Goal: Task Accomplishment & Management: Manage account settings

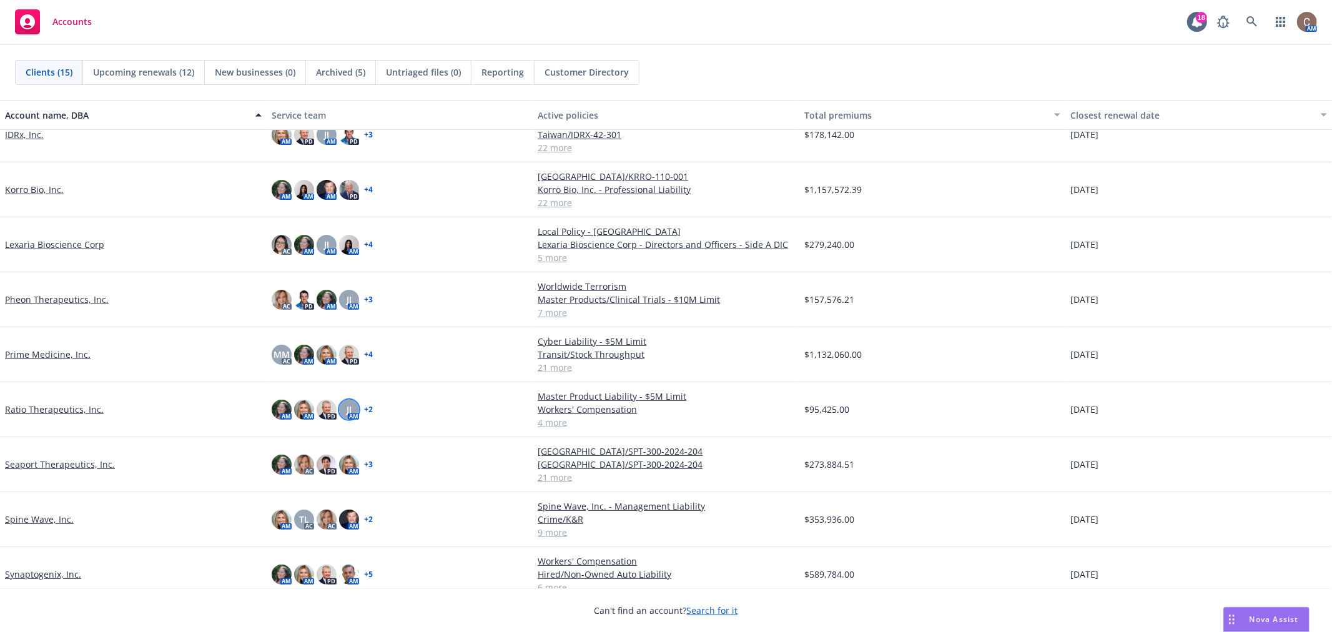
scroll to position [341, 0]
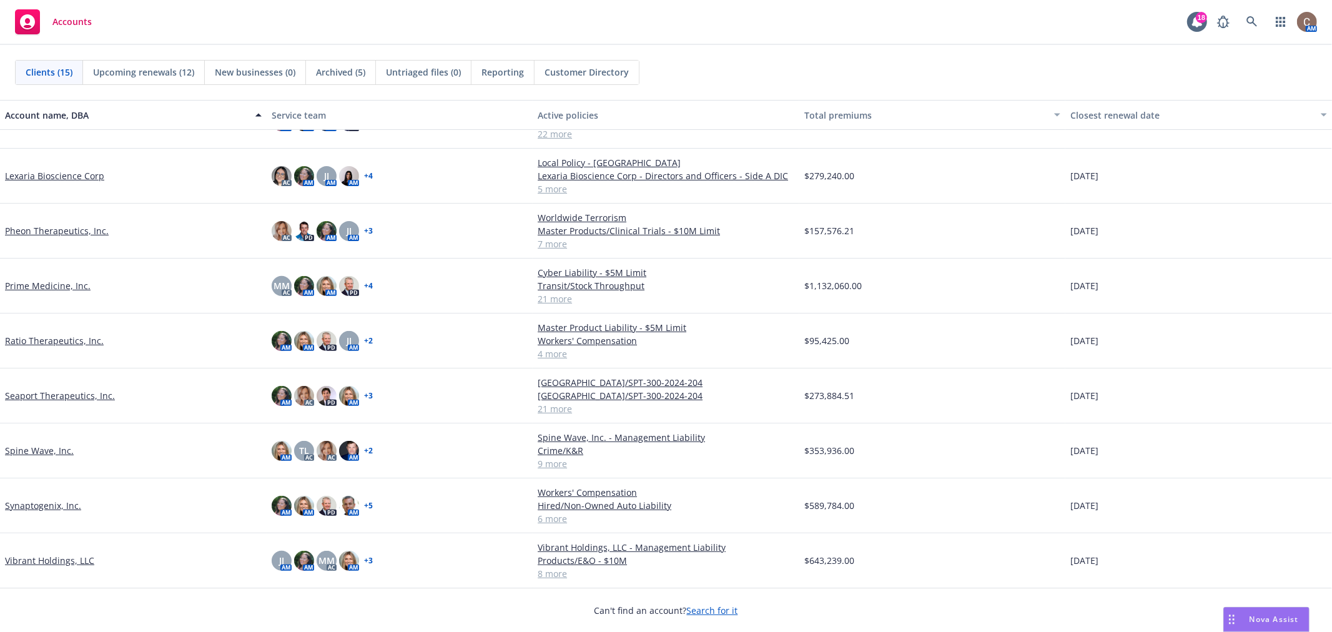
click at [106, 392] on link "Seaport Therapeutics, Inc." at bounding box center [60, 395] width 110 height 13
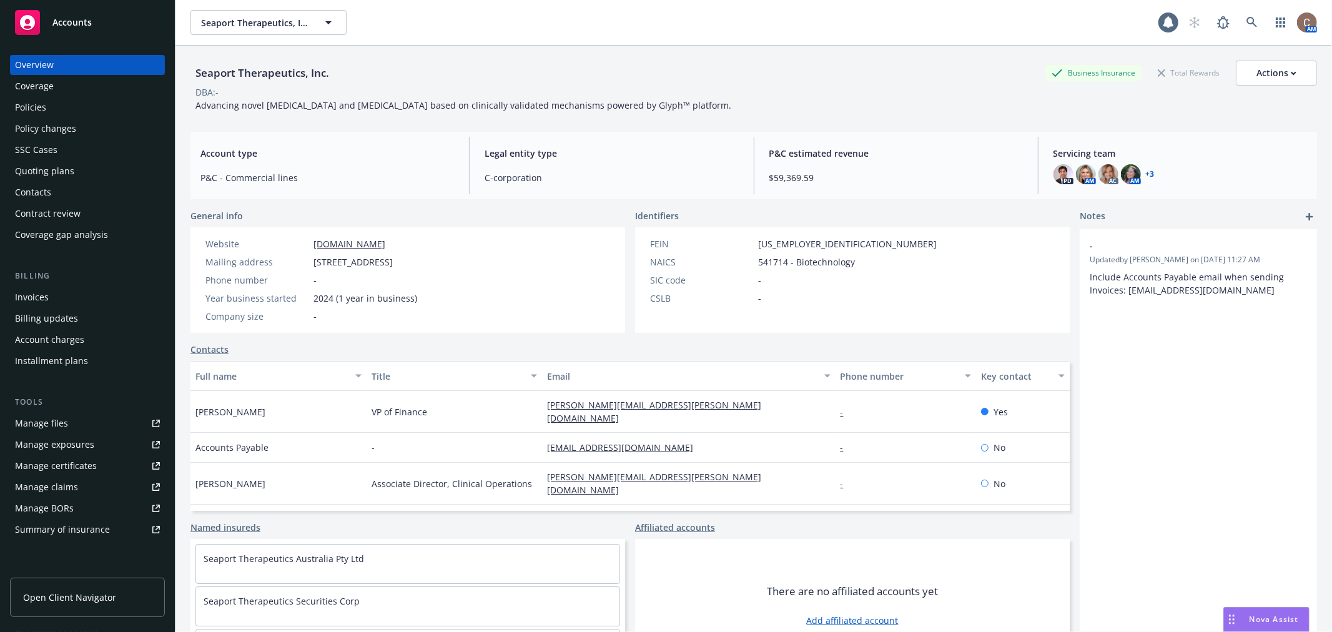
click at [63, 107] on div "Policies" at bounding box center [87, 107] width 145 height 20
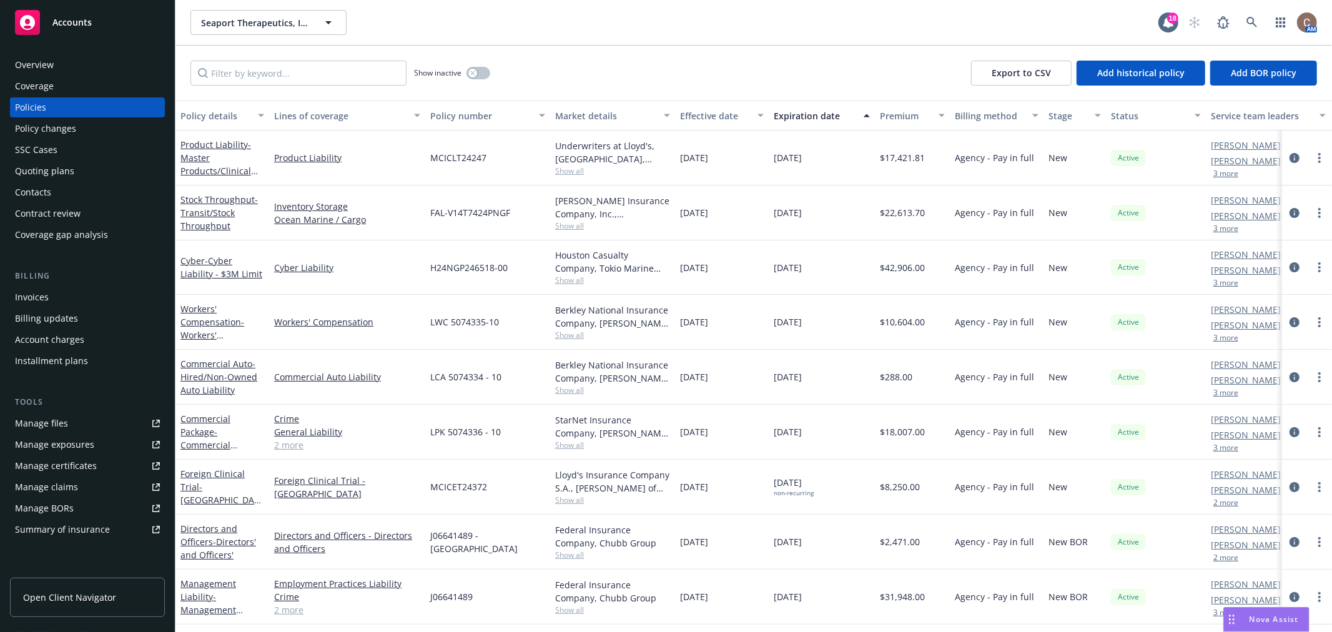
click at [69, 182] on div "Contacts" at bounding box center [87, 192] width 145 height 20
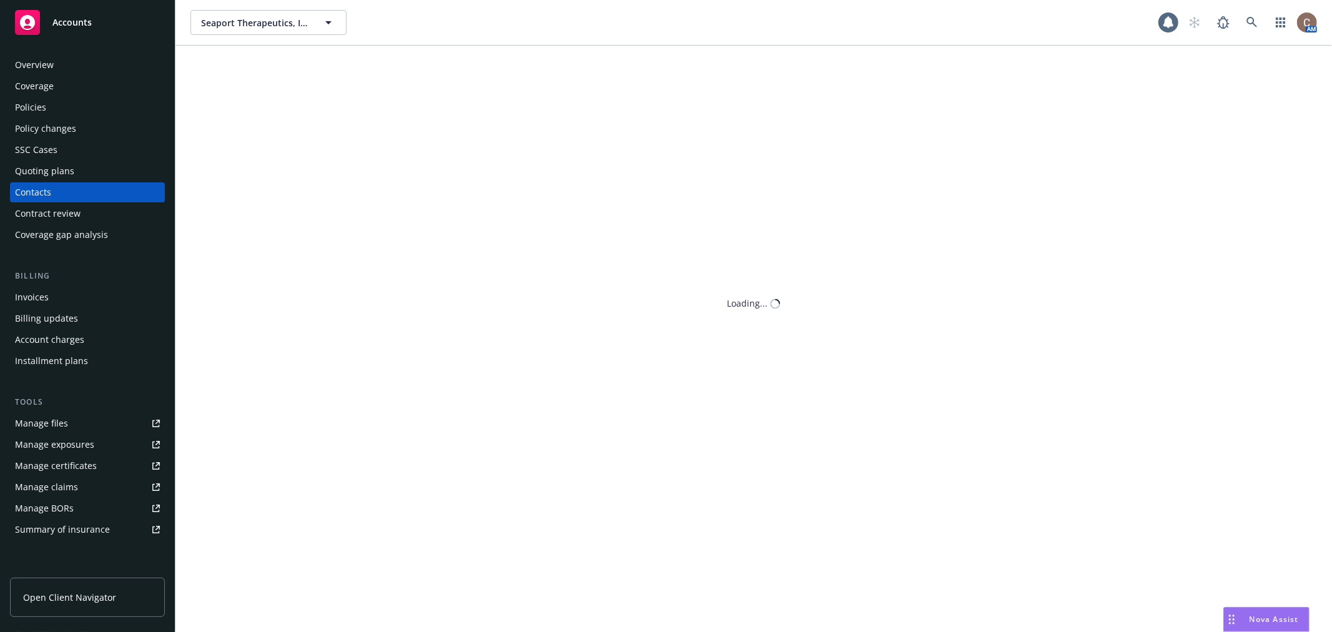
click at [69, 169] on div "Quoting plans" at bounding box center [44, 171] width 59 height 20
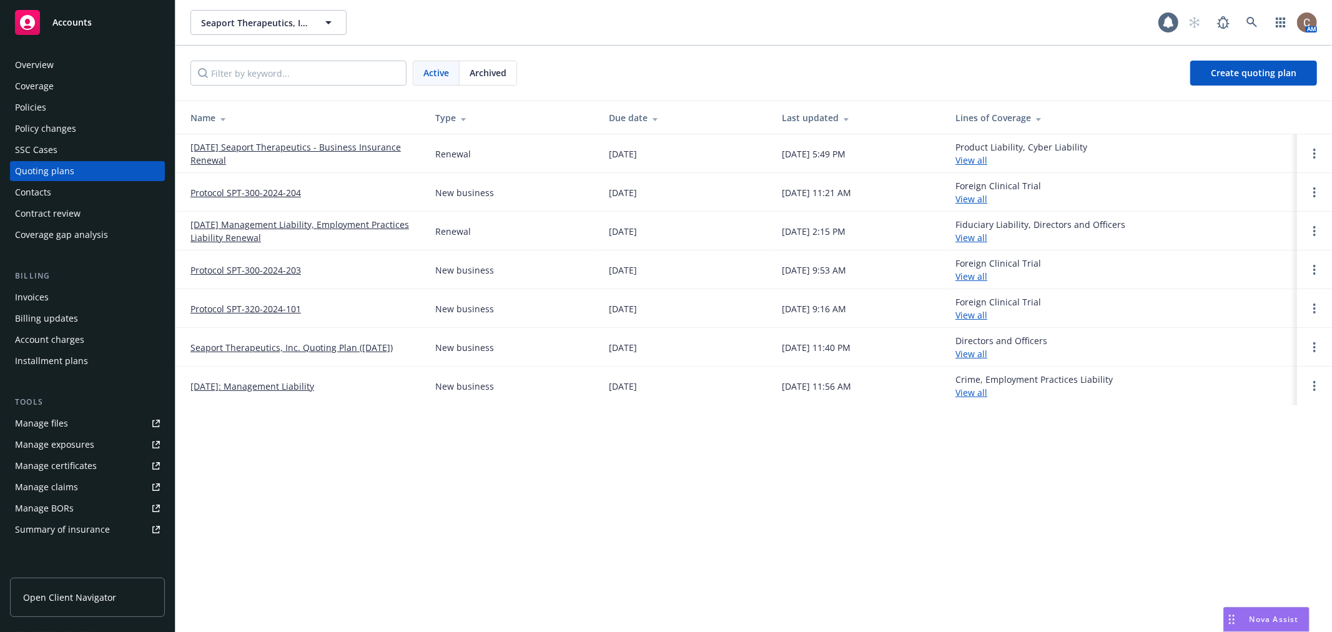
click at [219, 151] on link "10/18/25 Seaport Therapeutics - Business Insurance Renewal" at bounding box center [303, 154] width 225 height 26
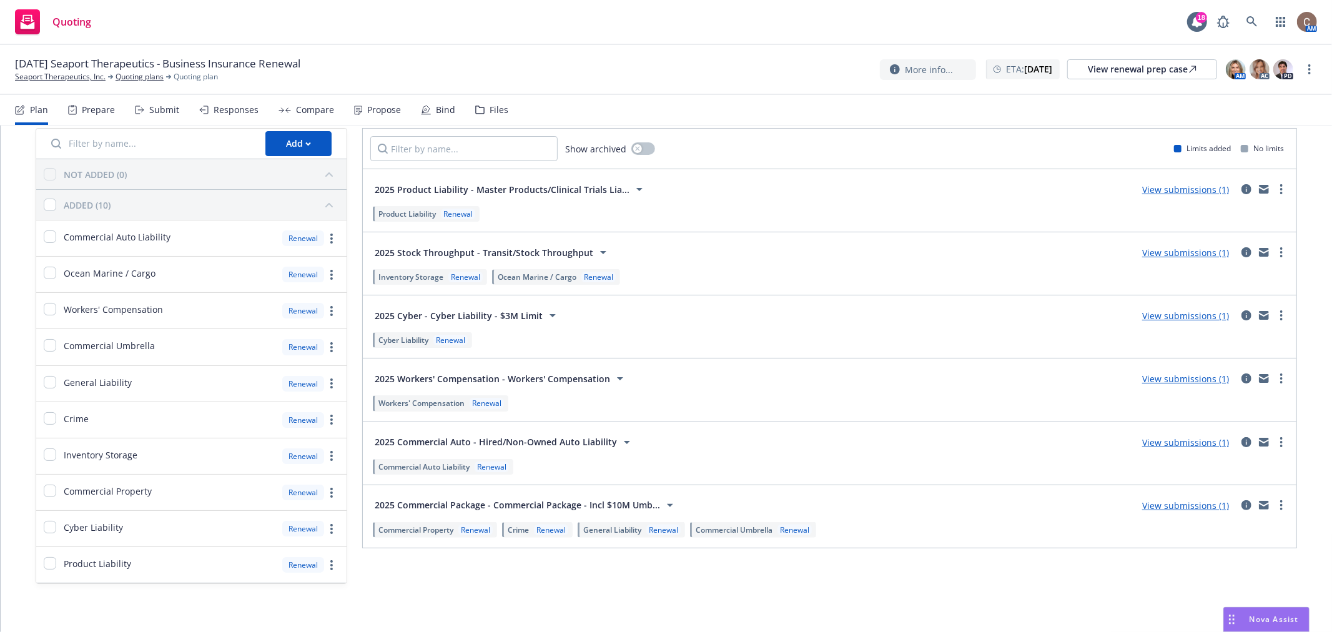
scroll to position [58, 0]
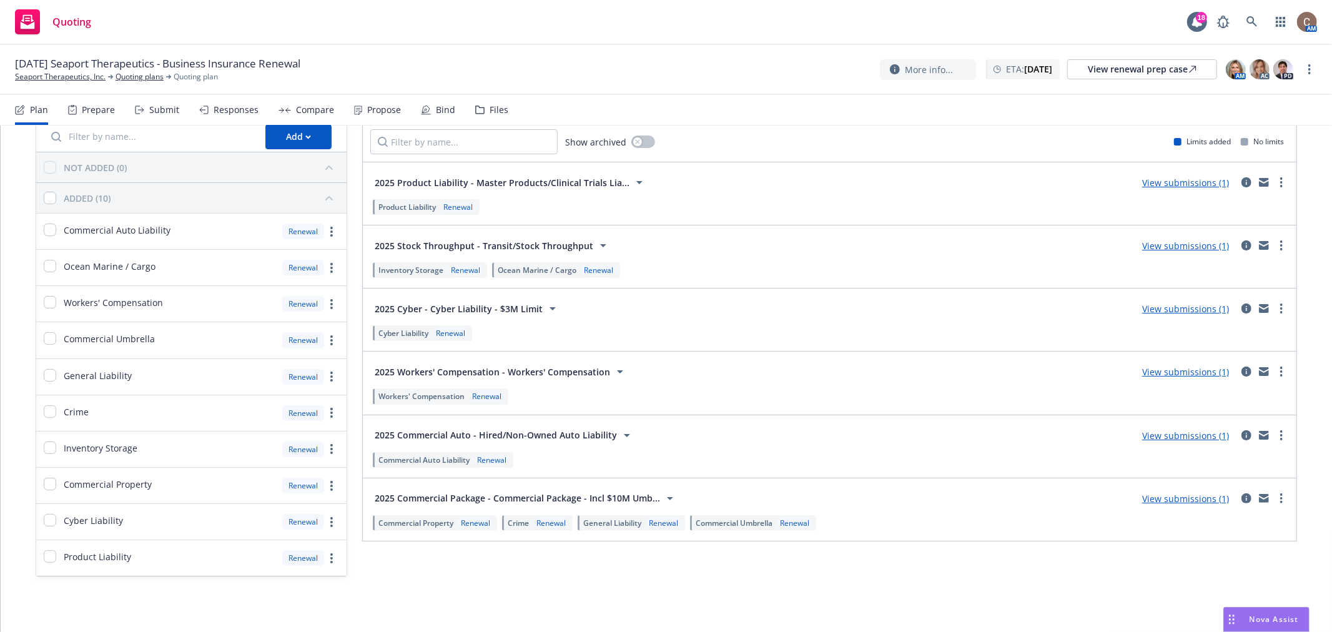
click at [533, 577] on div "Submission groups Show archived Limits added No limits 2025 Product Liability -…" at bounding box center [829, 332] width 935 height 489
click at [1015, 553] on div "Submission groups Show archived Limits added No limits 2025 Product Liability -…" at bounding box center [829, 332] width 935 height 489
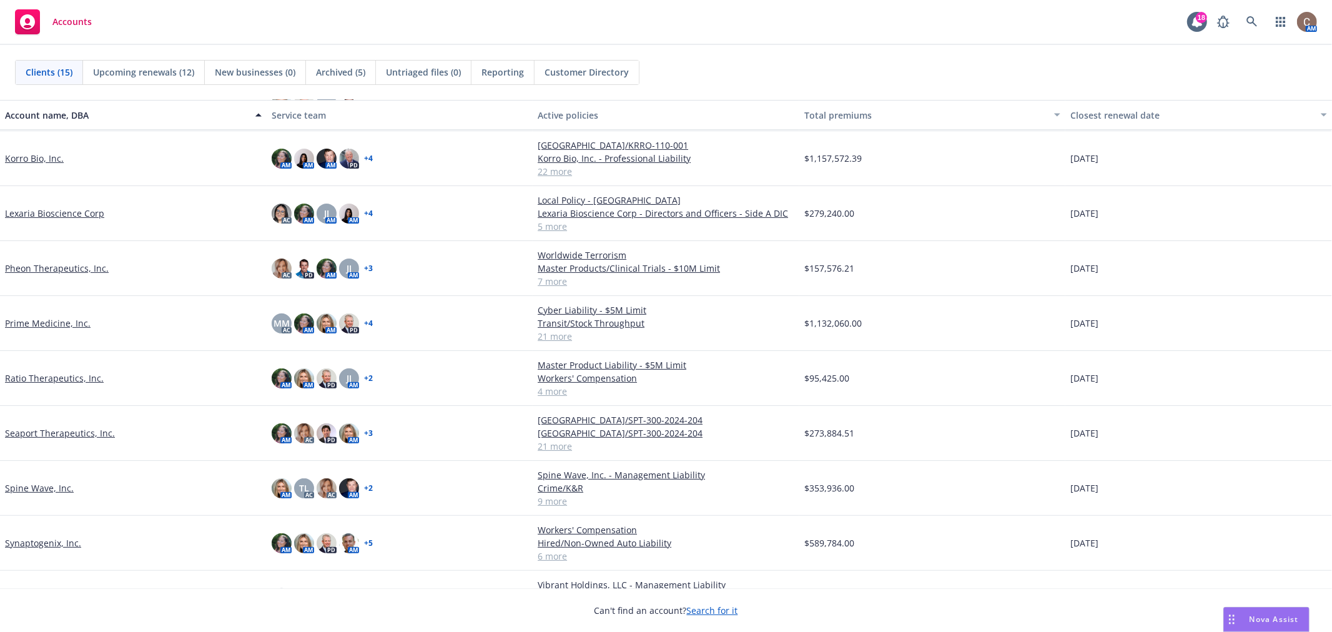
scroll to position [341, 0]
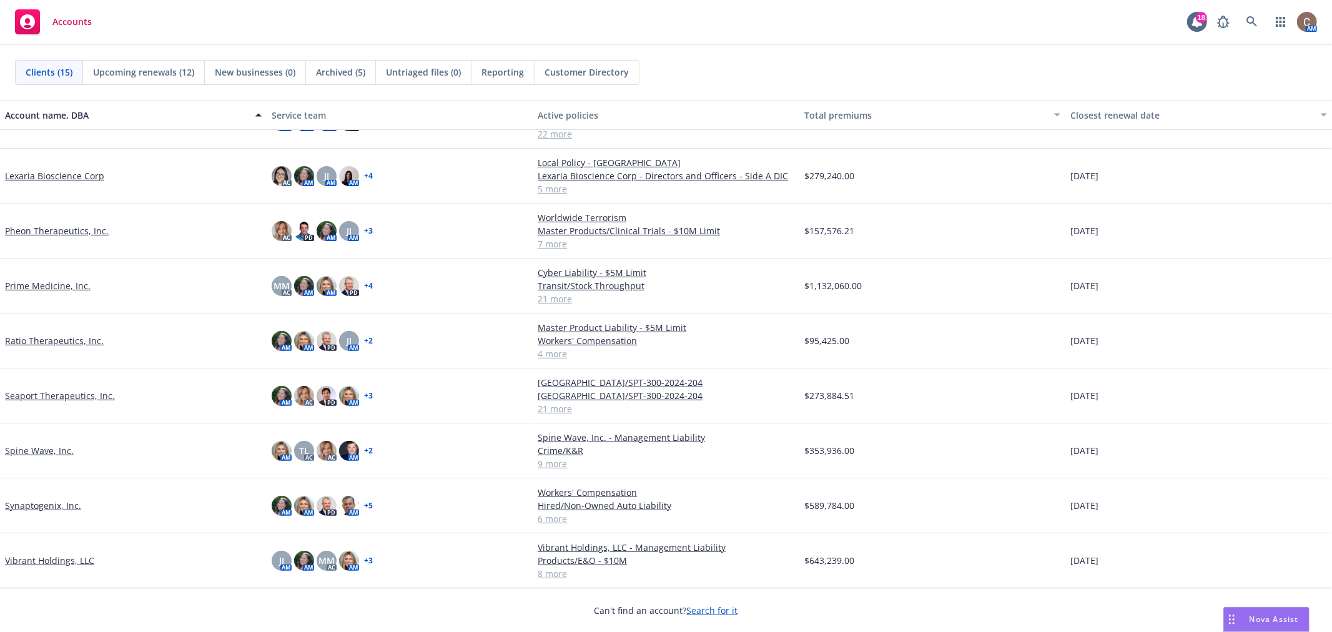
click at [64, 396] on link "Seaport Therapeutics, Inc." at bounding box center [60, 395] width 110 height 13
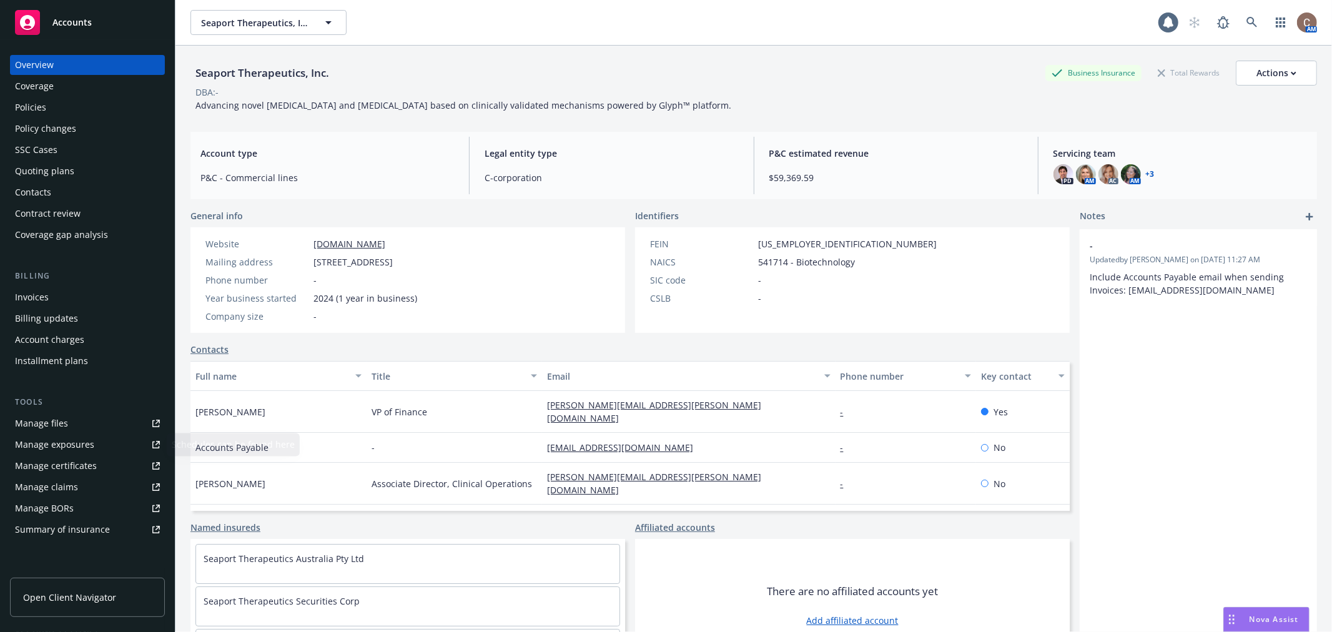
click at [66, 415] on div "Manage files" at bounding box center [41, 424] width 53 height 20
click at [32, 111] on div "Policies" at bounding box center [30, 107] width 31 height 20
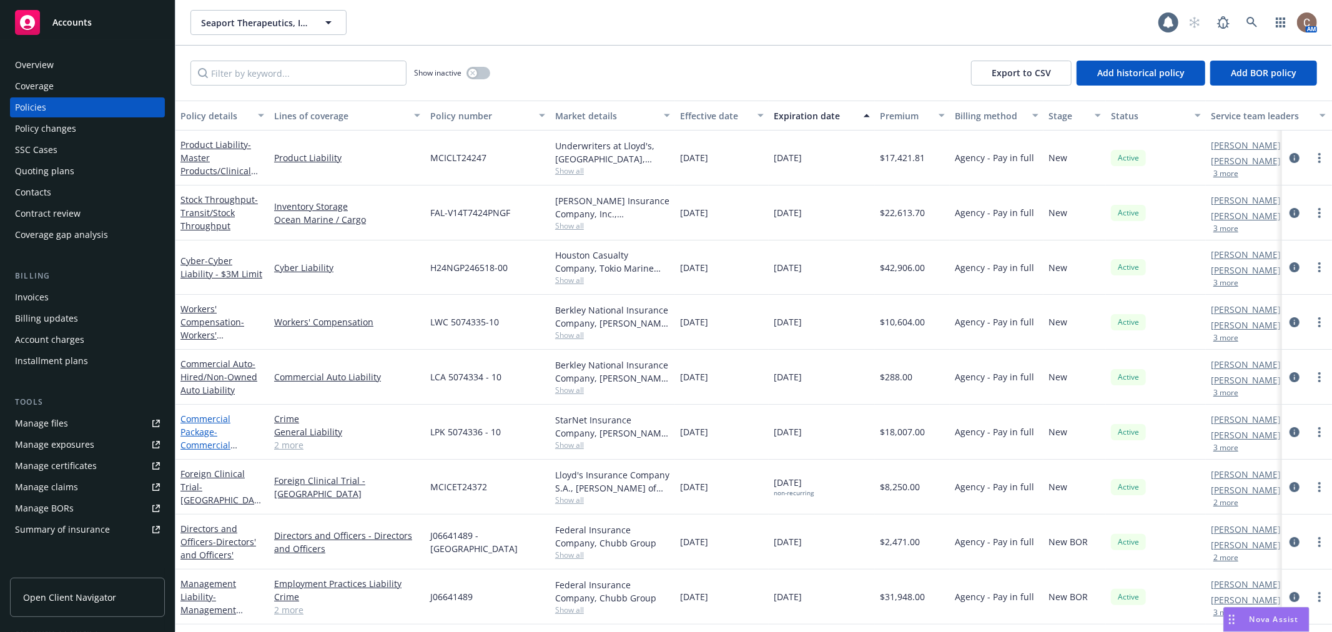
click at [204, 440] on span "- Commercial Package - Incl $10M Umbrella" at bounding box center [222, 451] width 82 height 51
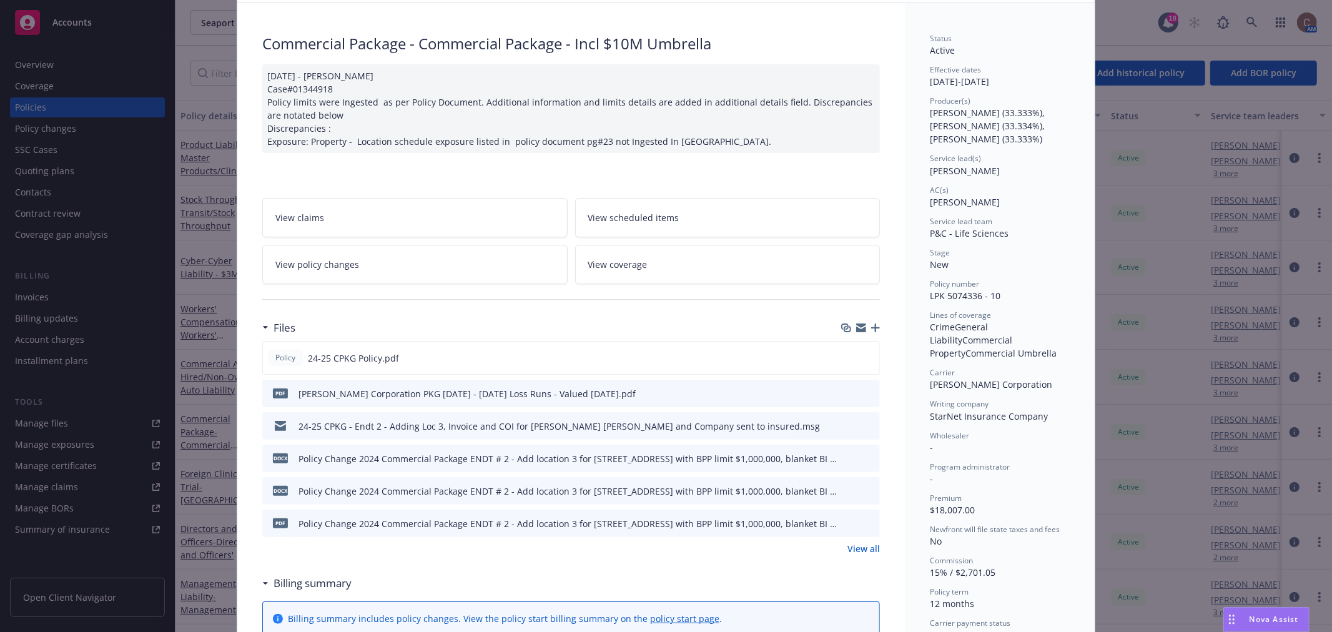
scroll to position [139, 0]
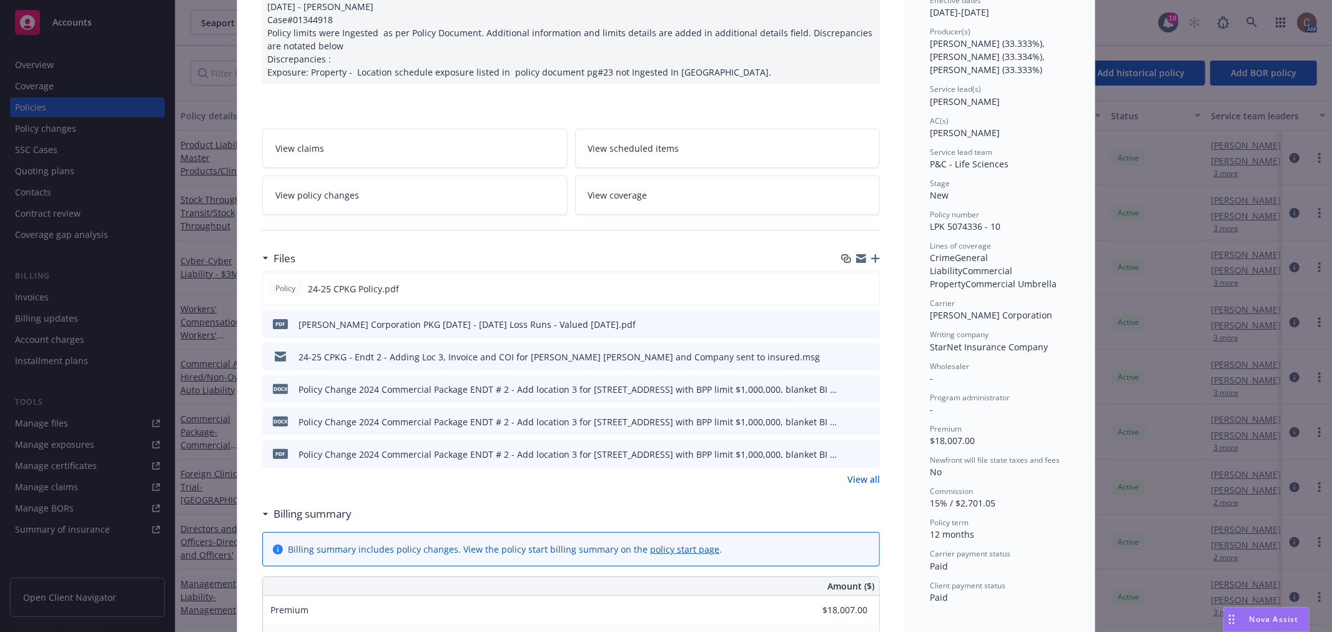
click at [860, 482] on link "View all" at bounding box center [864, 479] width 32 height 13
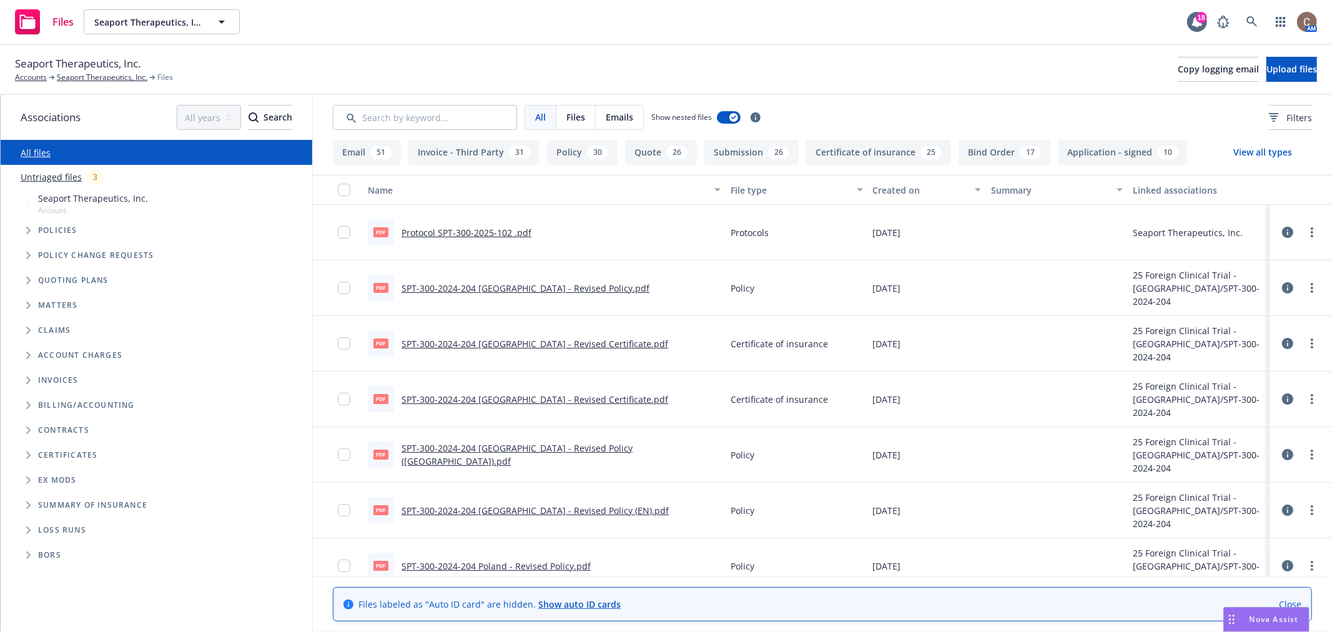
click at [647, 152] on button "Quote 26" at bounding box center [661, 152] width 72 height 25
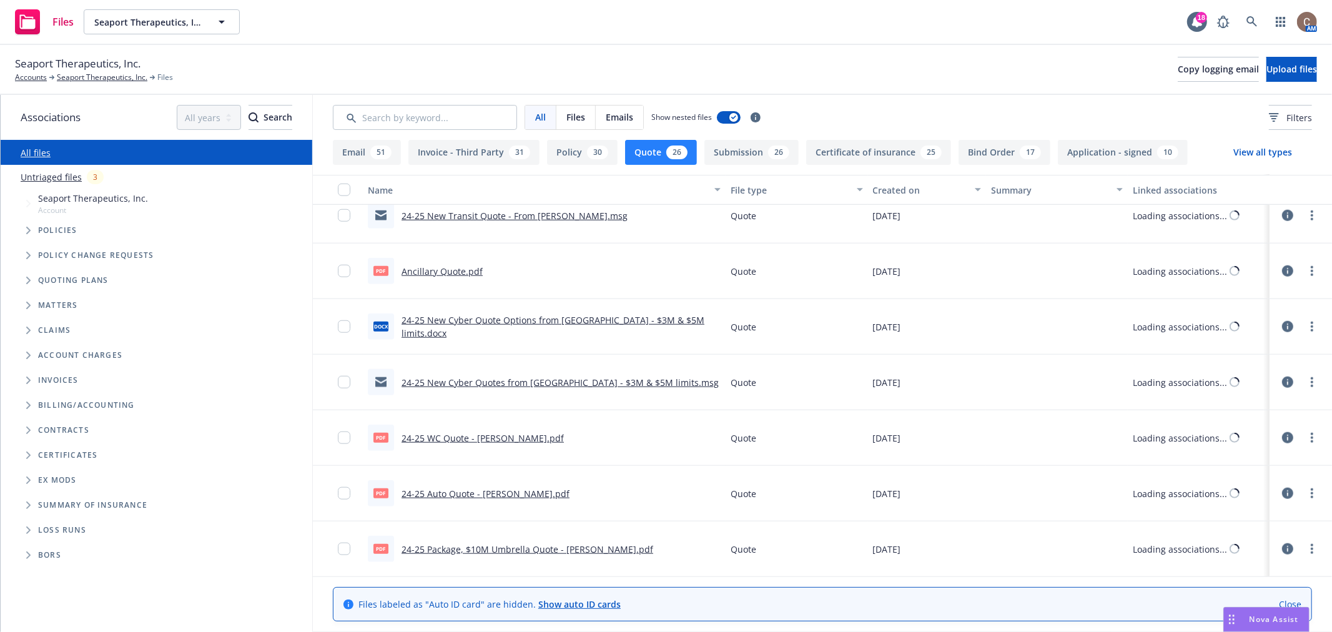
scroll to position [1063, 0]
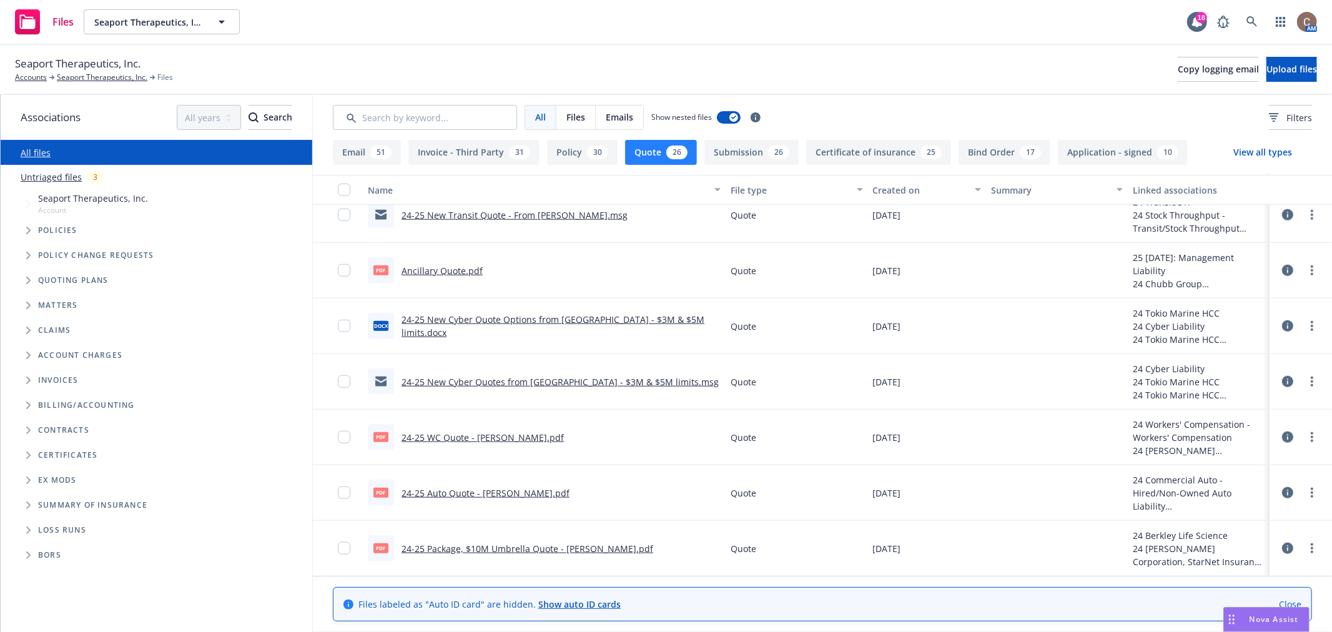
click at [517, 546] on link "24-25 Package, $10M Umbrella Quote - Berkley LS.pdf" at bounding box center [528, 549] width 252 height 12
click at [63, 176] on link "Untriaged files" at bounding box center [51, 177] width 61 height 13
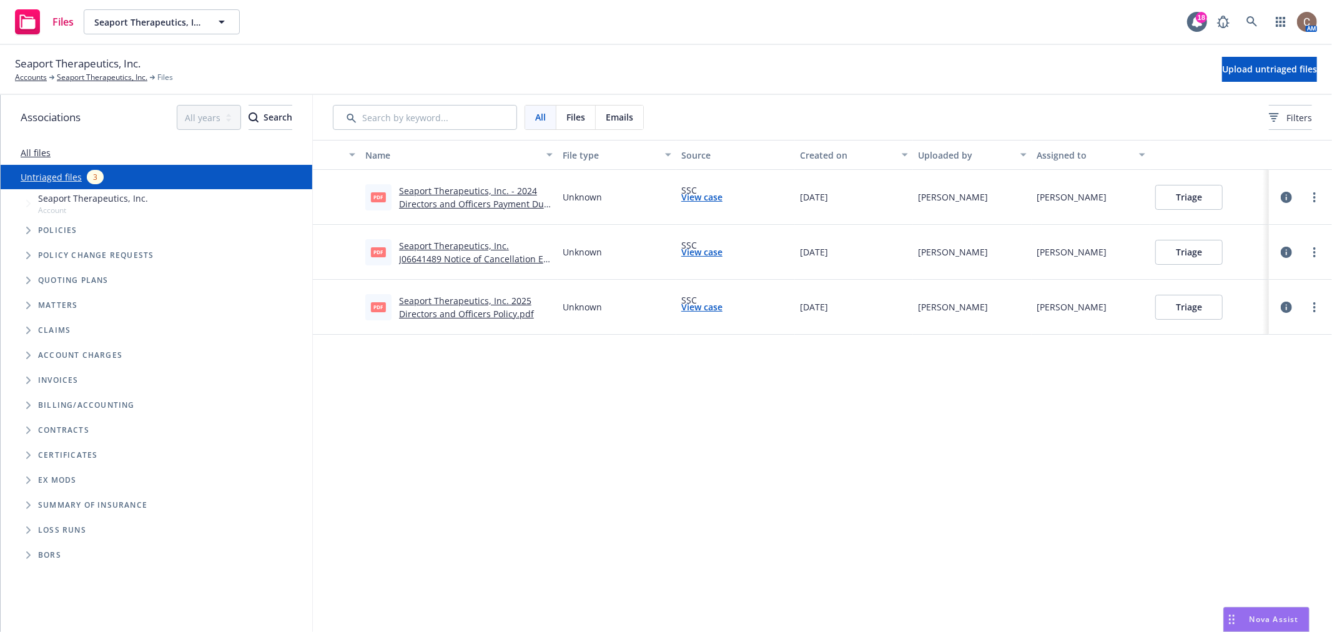
click at [32, 154] on link "All files" at bounding box center [36, 153] width 30 height 12
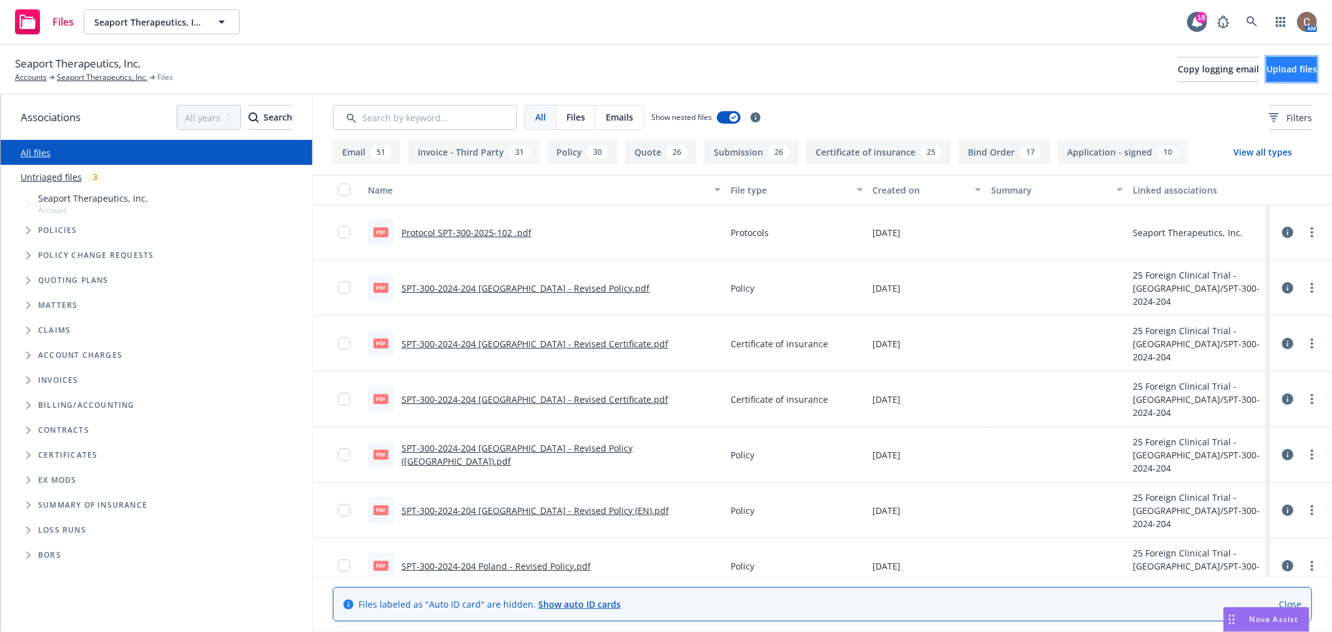
click at [1295, 69] on span "Upload files" at bounding box center [1292, 69] width 51 height 12
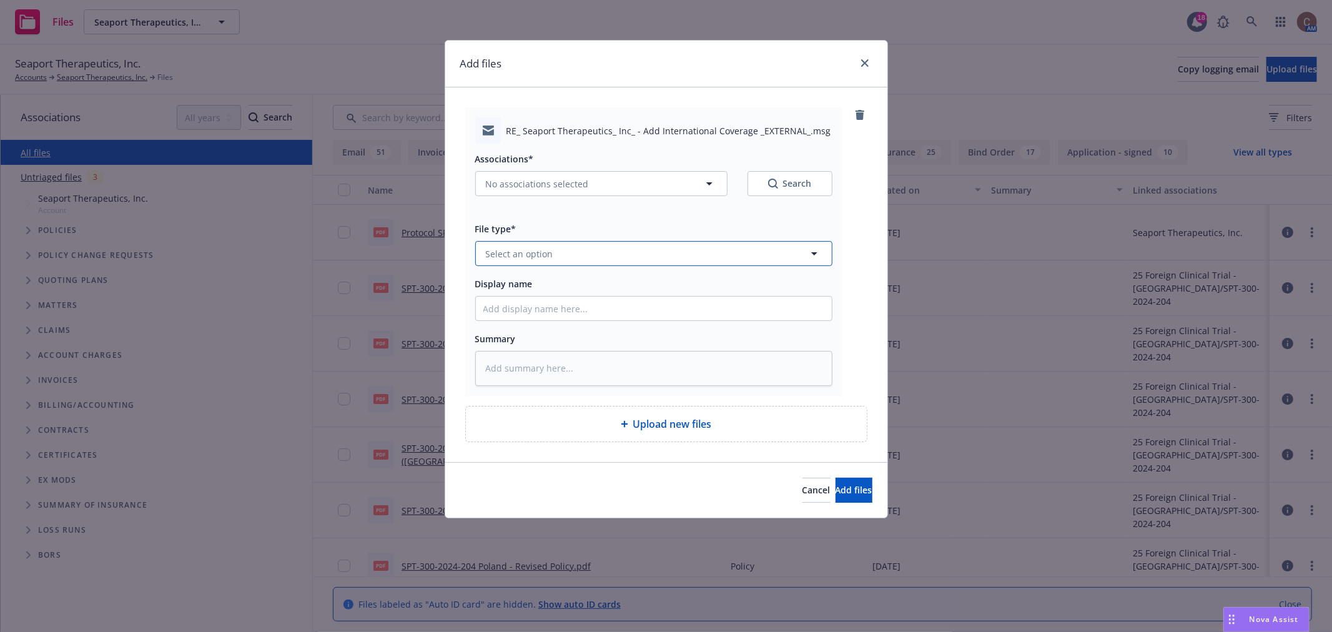
click at [592, 252] on button "Select an option" at bounding box center [653, 253] width 357 height 25
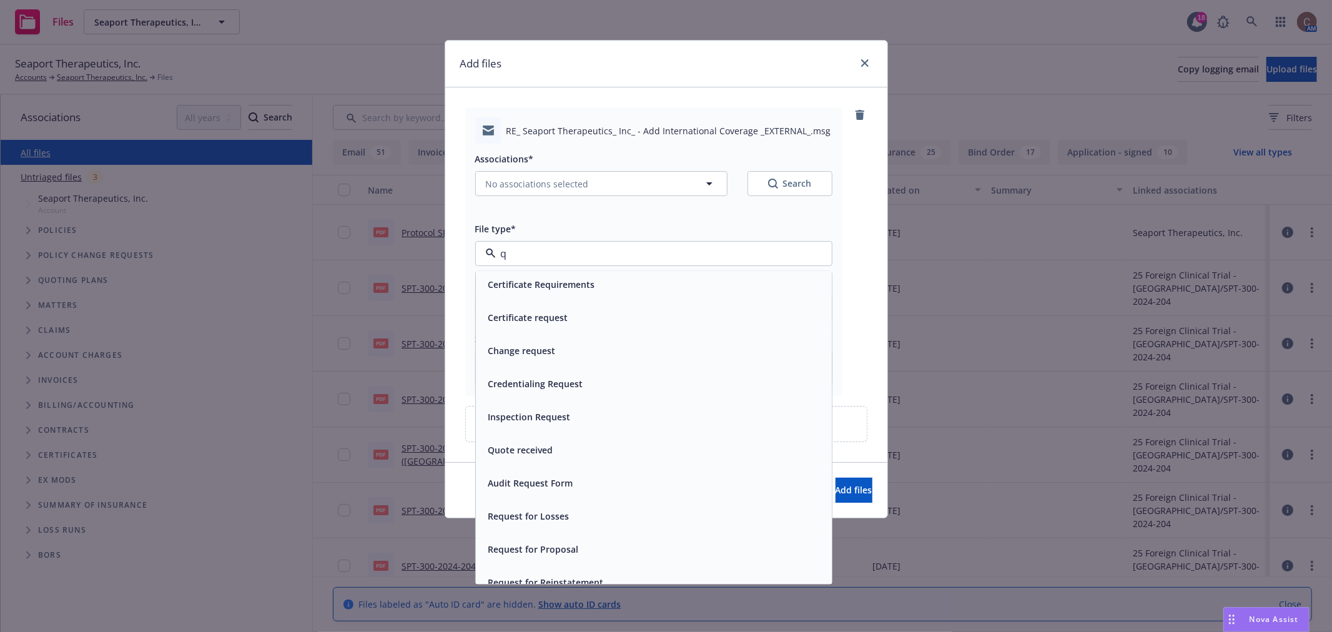
scroll to position [117, 0]
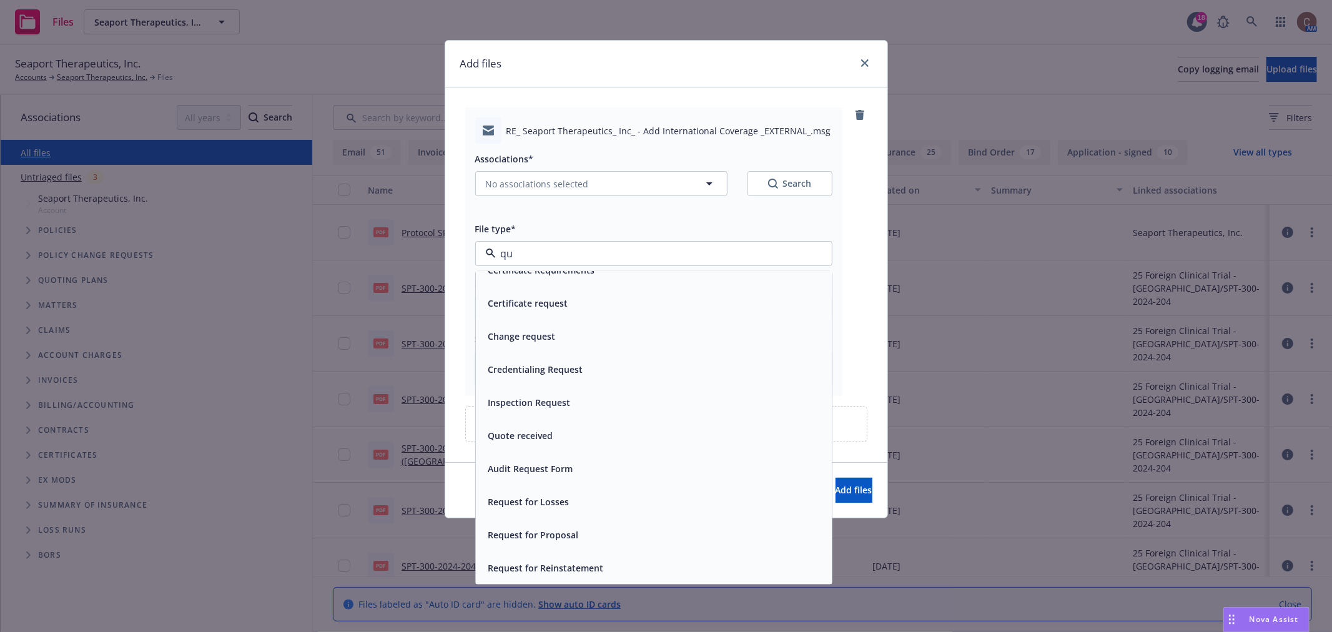
type input "qul"
type textarea "x"
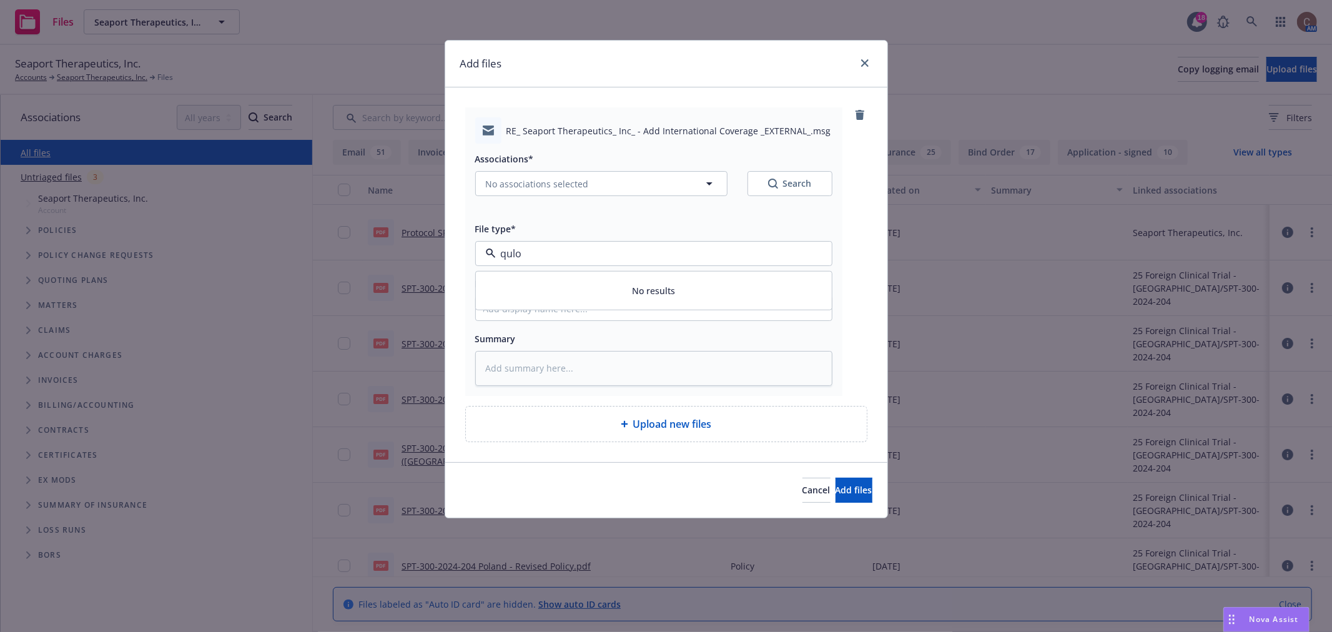
scroll to position [0, 0]
type input "quot"
click at [534, 312] on div "Quote received" at bounding box center [519, 321] width 72 height 18
click at [540, 307] on input "Display name" at bounding box center [654, 309] width 356 height 24
type textarea "x"
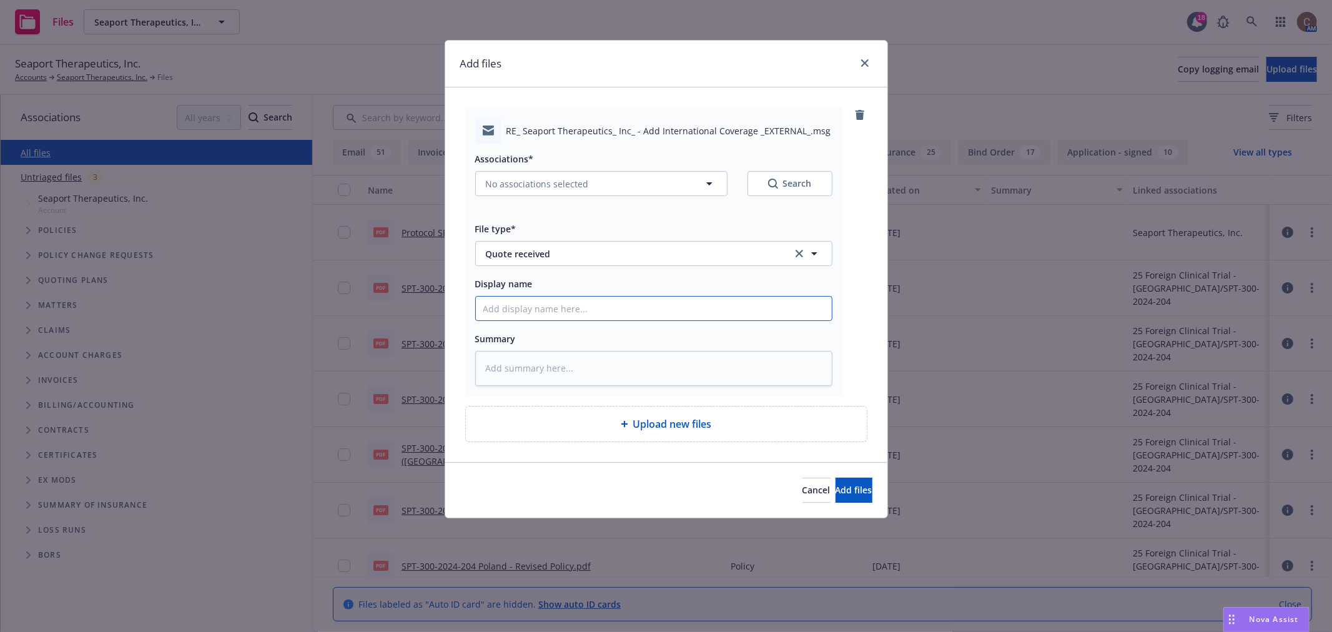
type input "2"
type textarea "x"
type input "25"
type textarea "x"
type input "25-"
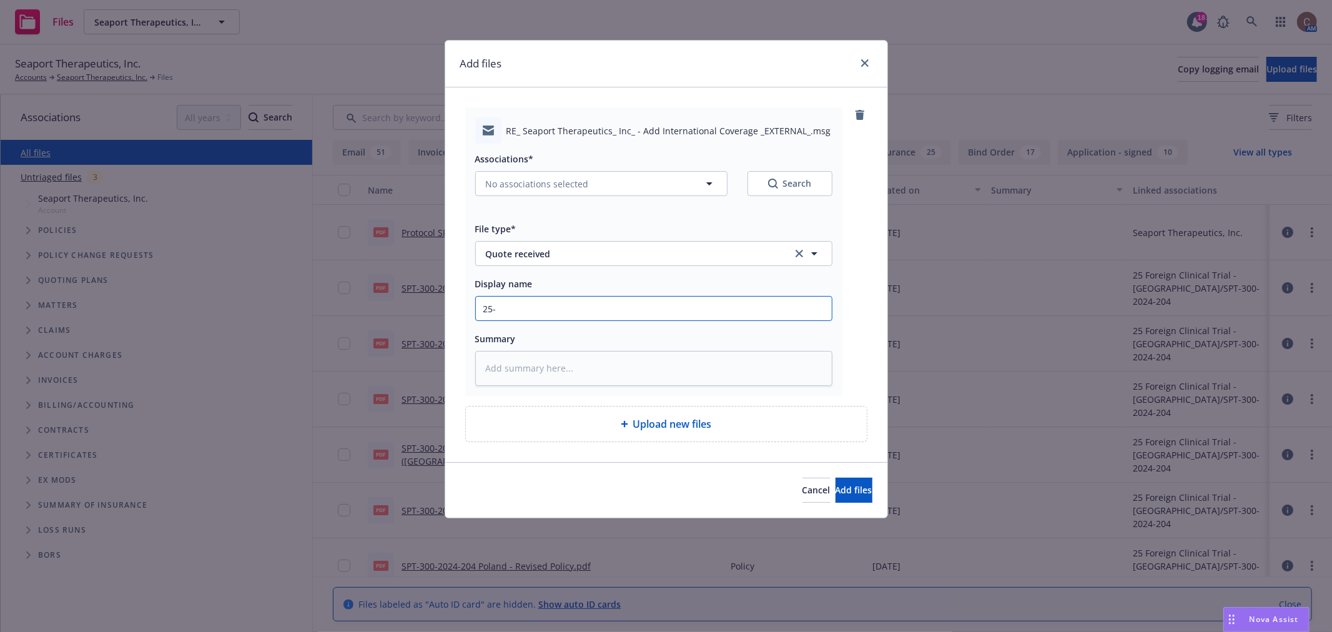
type textarea "x"
type input "25-2"
type textarea "x"
type input "25-26"
type textarea "x"
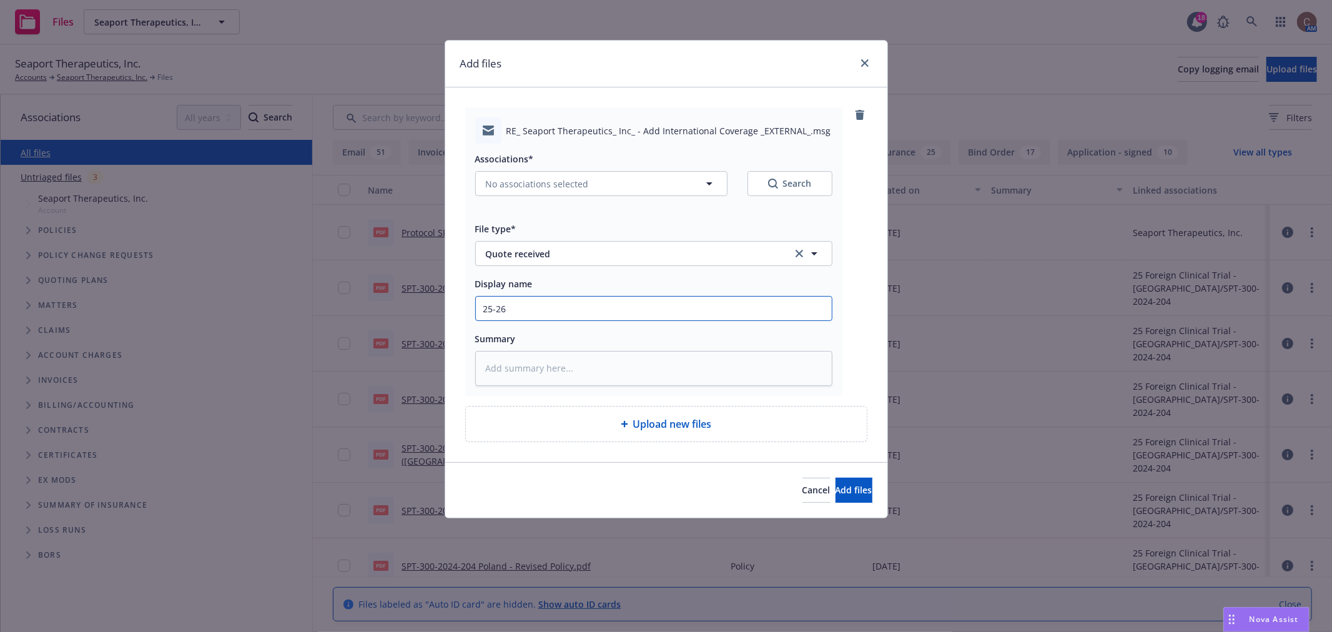
type input "25-26"
type textarea "x"
type input "25-26 C"
type textarea "x"
type input "25-26 CP"
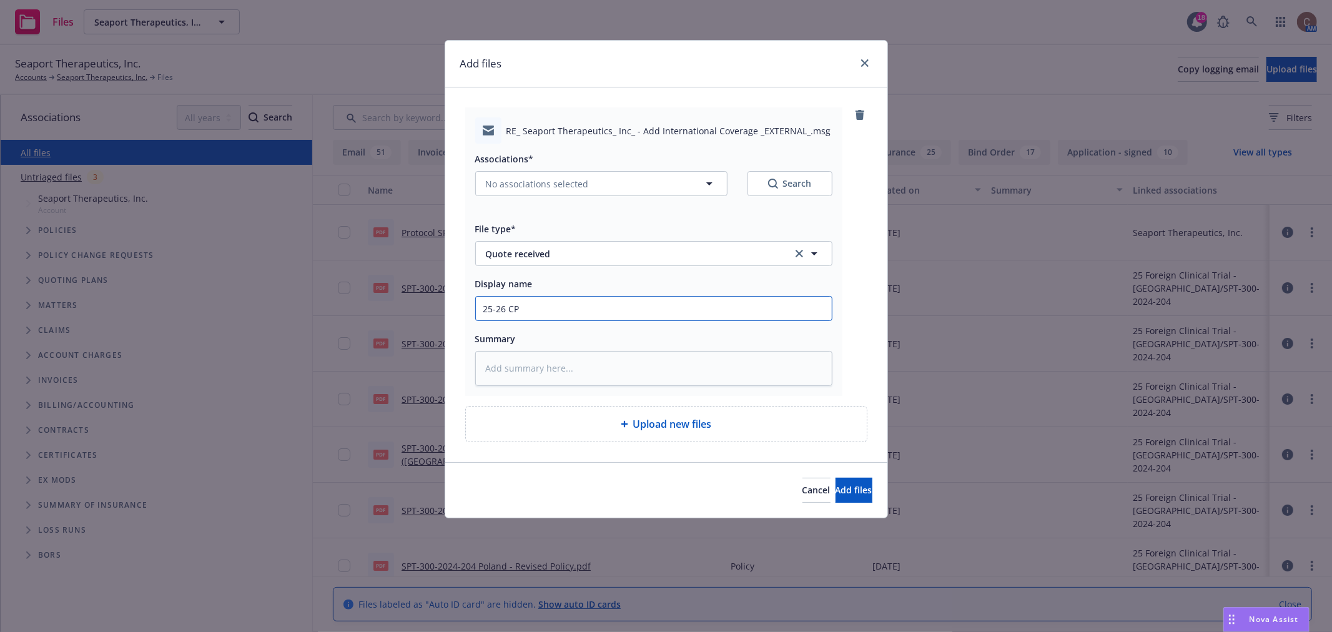
type textarea "x"
type input "25-26 CPK"
type textarea "x"
type input "25-26 CPKG"
type textarea "x"
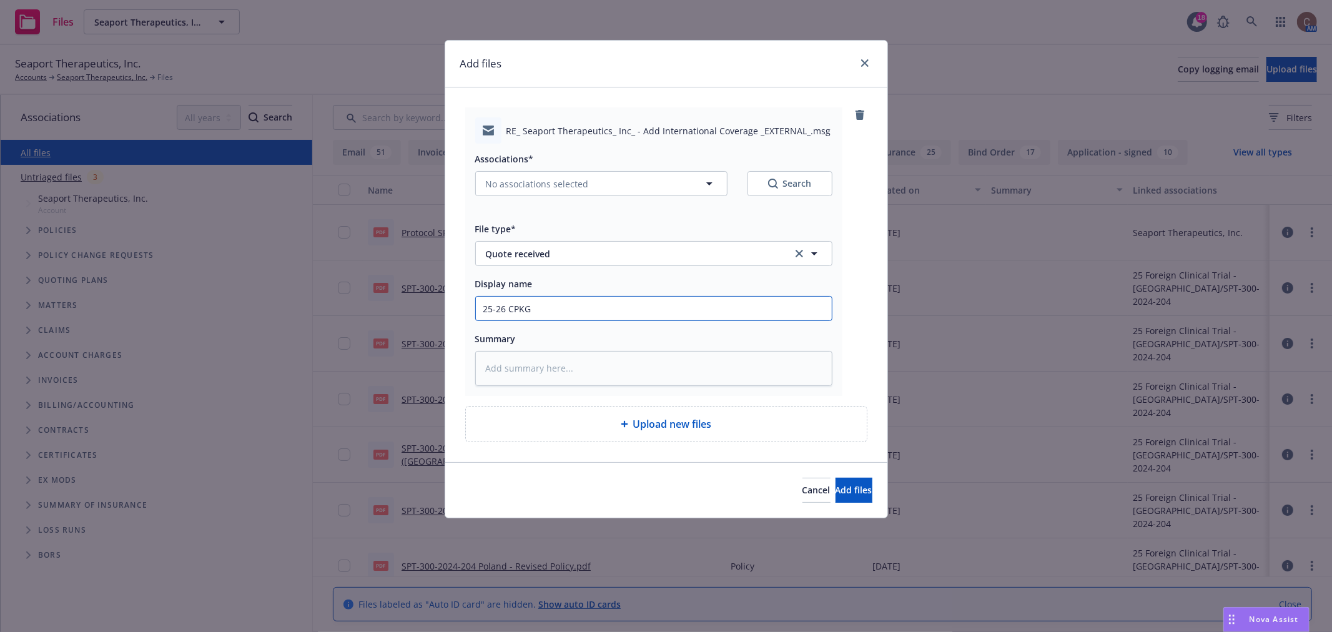
type input "25-26 CPKG"
type textarea "x"
type input "25-26 CPKG -"
type textarea "x"
type input "25-26 CPKG -"
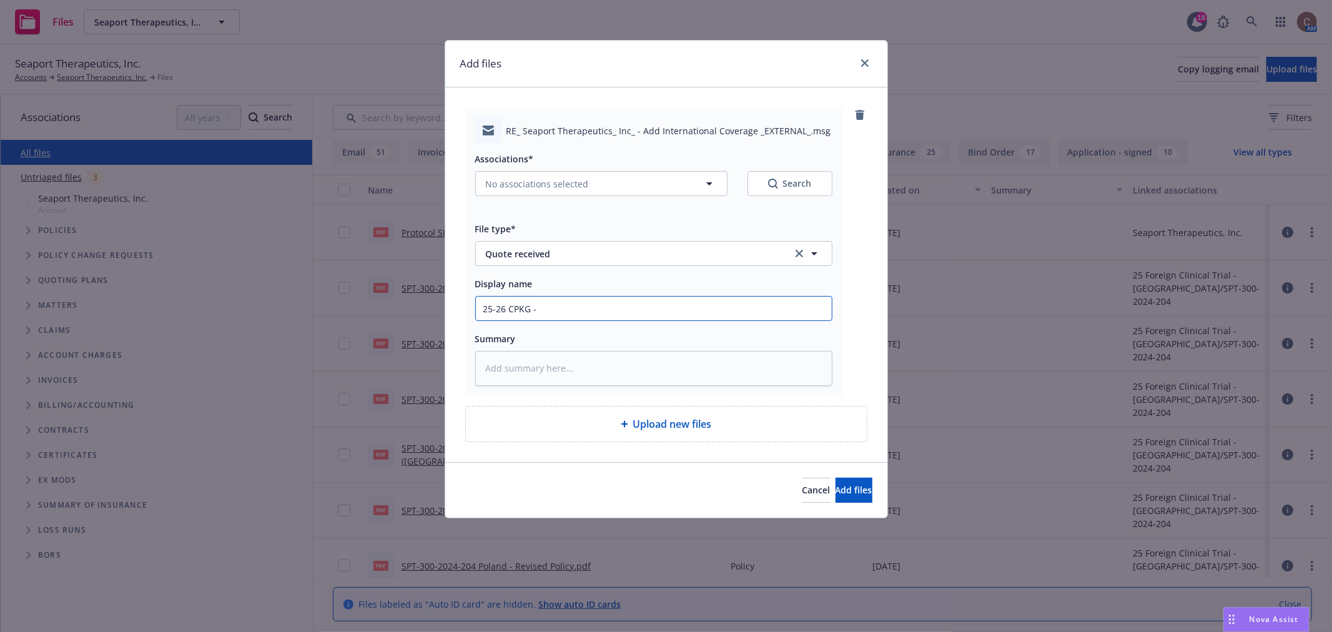
type textarea "x"
type input "25-26 CPKG - Q"
type textarea "x"
type input "25-26 CPKG - Qu"
type textarea "x"
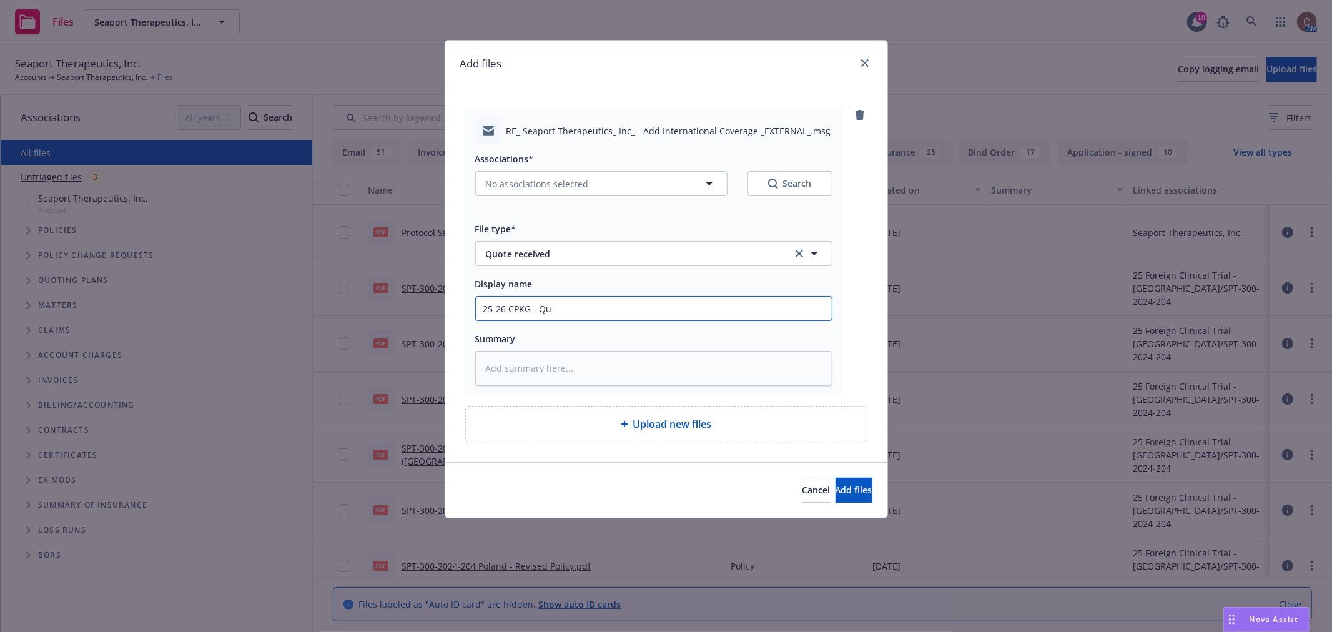
type input "25-26 CPKG - Quo"
type textarea "x"
type input "25-26 CPKG - Quot"
type textarea "x"
type input "25-26 CPKG - Quote"
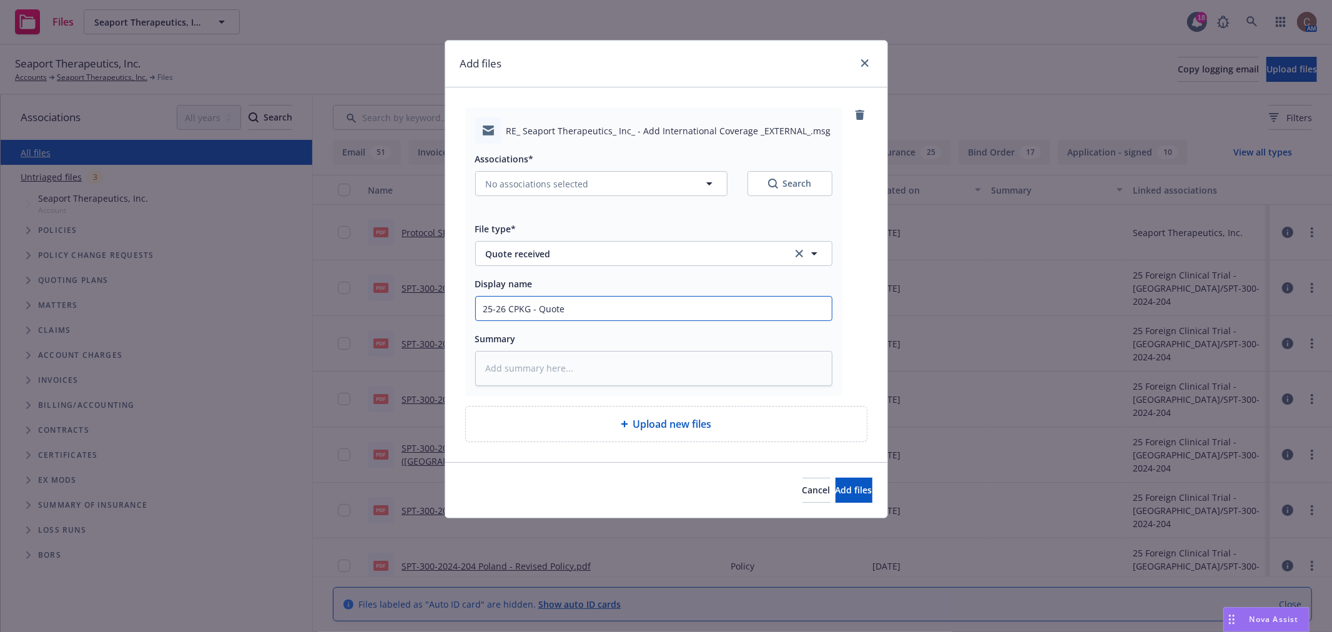
type textarea "x"
type input "25-26 CPKG - Quote"
type textarea "x"
type input "25-26 CPKG - Quote R"
type textarea "x"
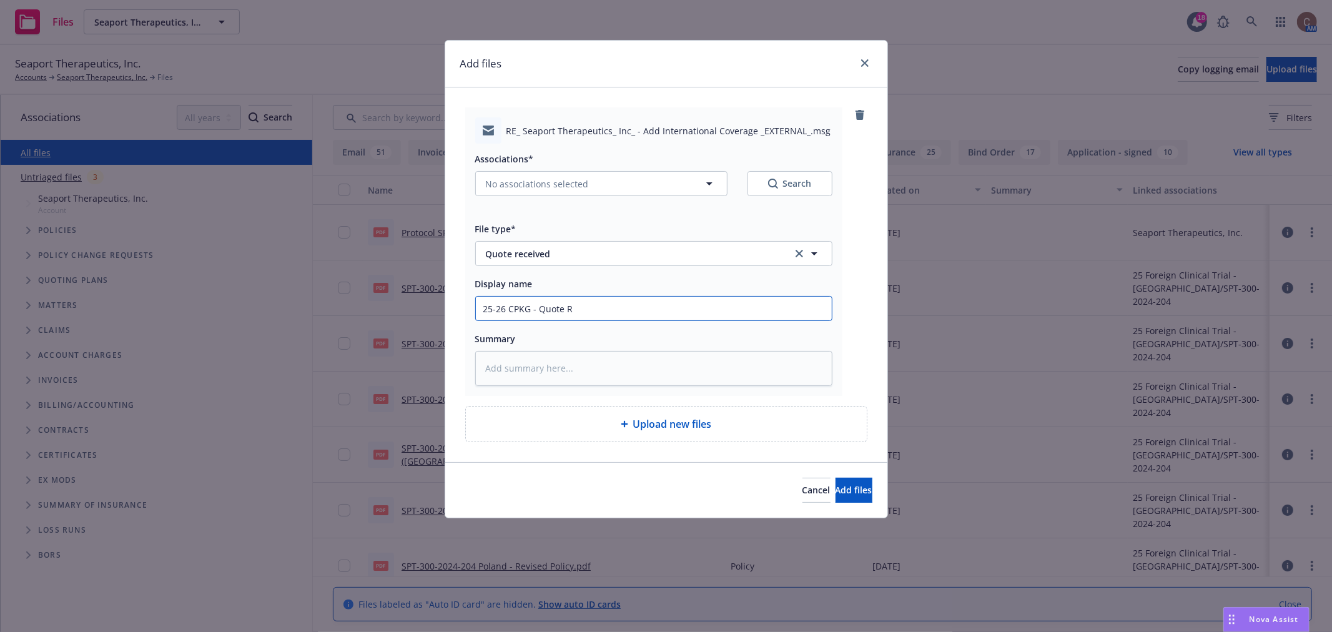
type input "25-26 CPKG - Quote Re"
type textarea "x"
type input "25-26 CPKG - Quote Rev"
type textarea "x"
type input "25-26 CPKG - Quote Revi"
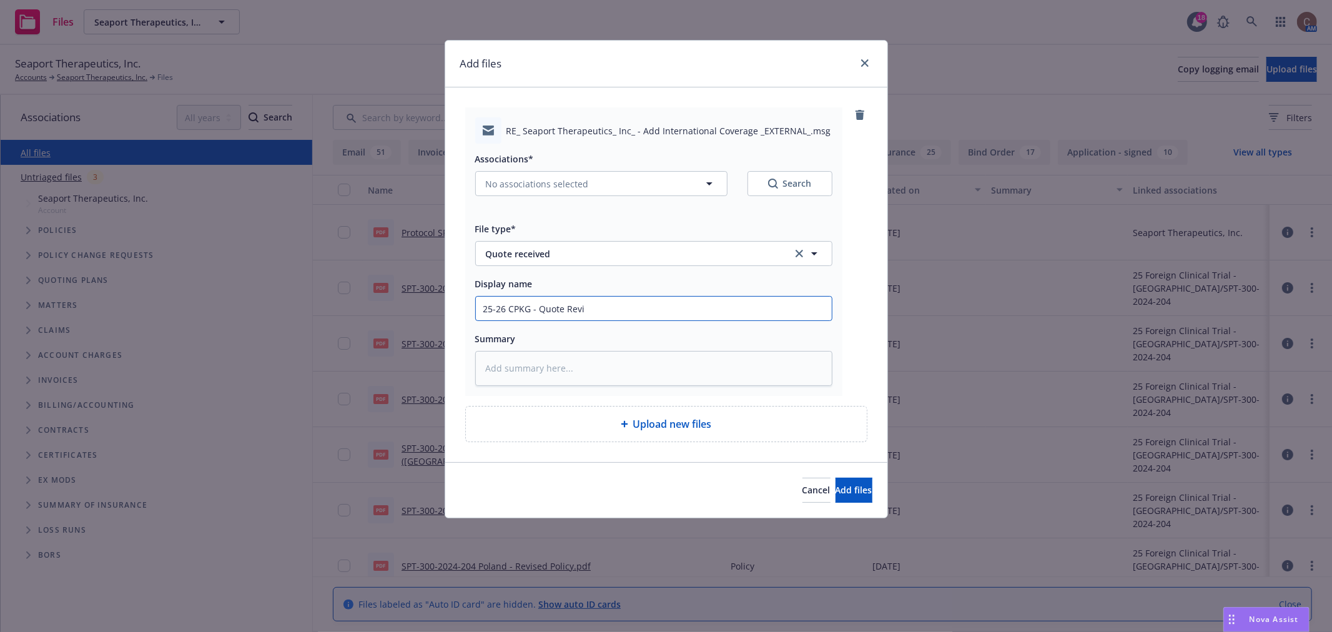
type textarea "x"
type input "25-26 CPKG - Quote Revie"
type textarea "x"
type input "25-26 CPKG - Quote Review"
type textarea "x"
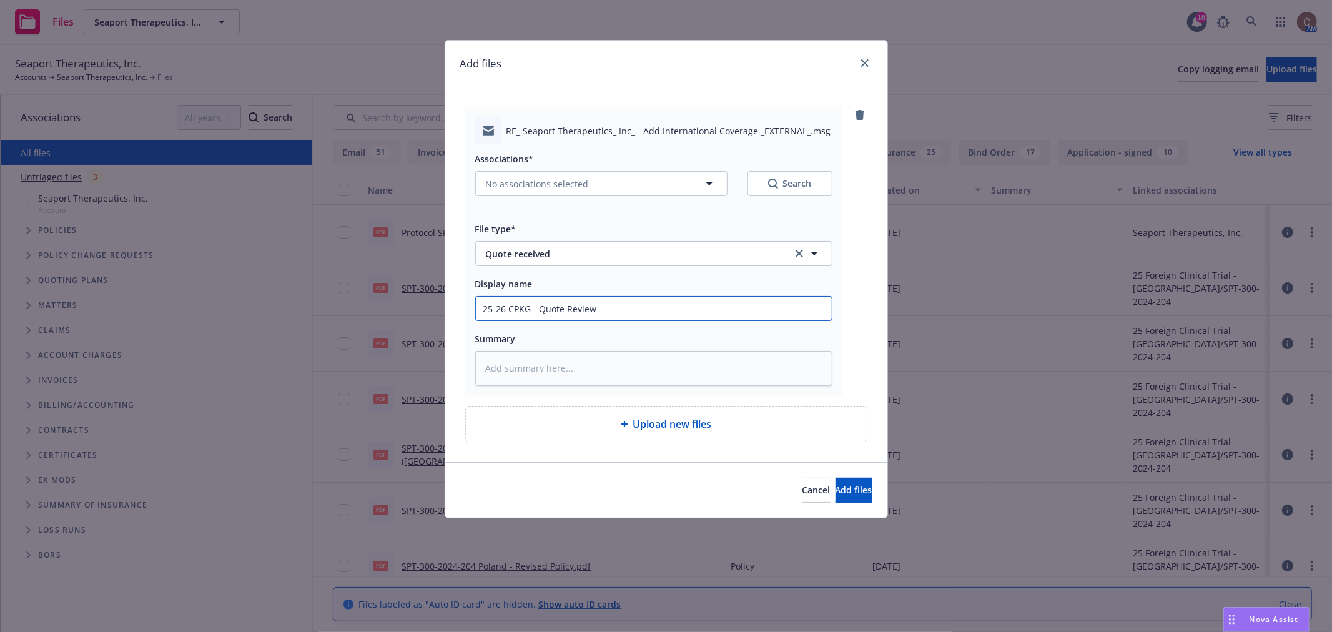
type input "25-26 CPKG - Quote Review"
type textarea "x"
type input "25-26 CPKG - Quote Review -"
type textarea "x"
type input "25-26 CPKG - Quote Review -"
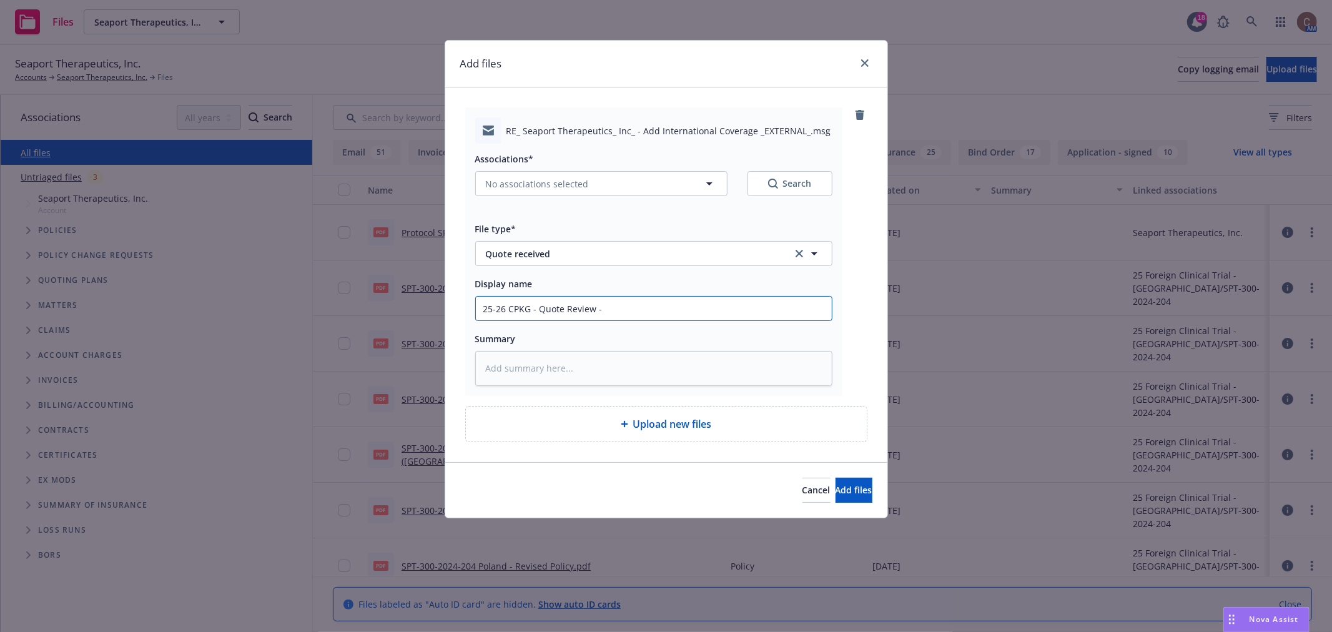
type textarea "x"
type input "25-26 CPKG - Quote Review - r"
type textarea "x"
type input "25-26 CPKG - Quote Review - re"
type textarea "x"
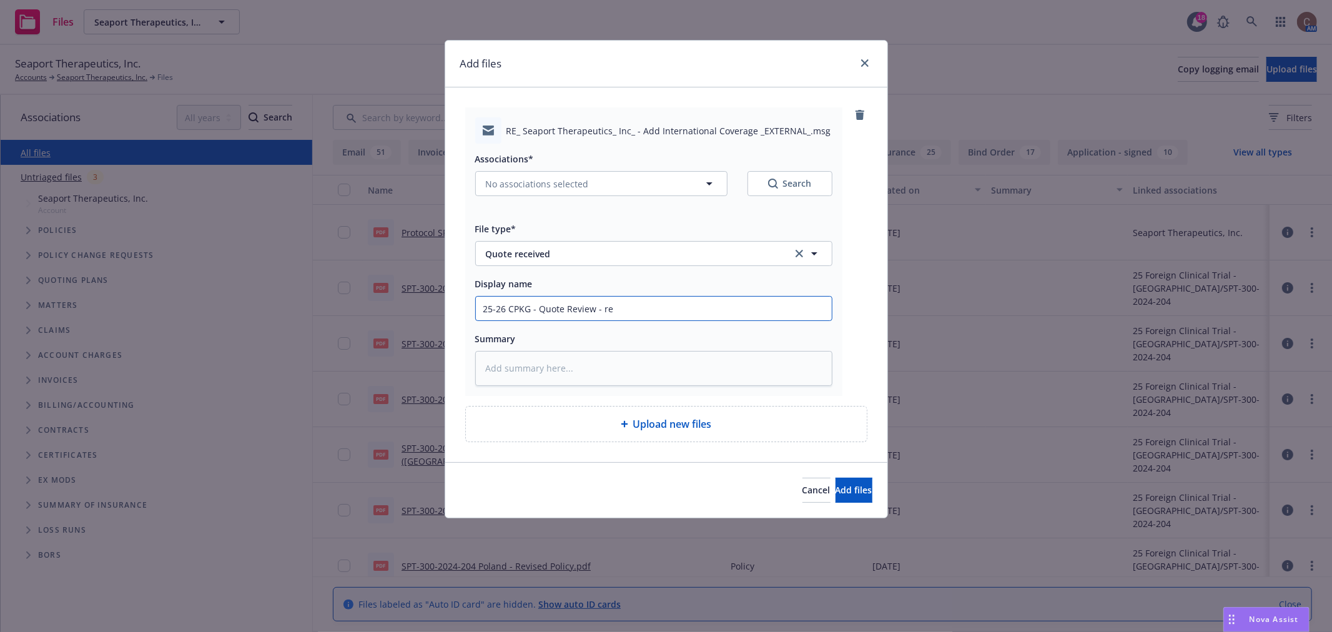
type input "25-26 CPKG - Quote Review - req"
type textarea "x"
type input "25-26 CPKG - Quote Review - requ"
type textarea "x"
type input "25-26 CPKG - Quote Review - reque"
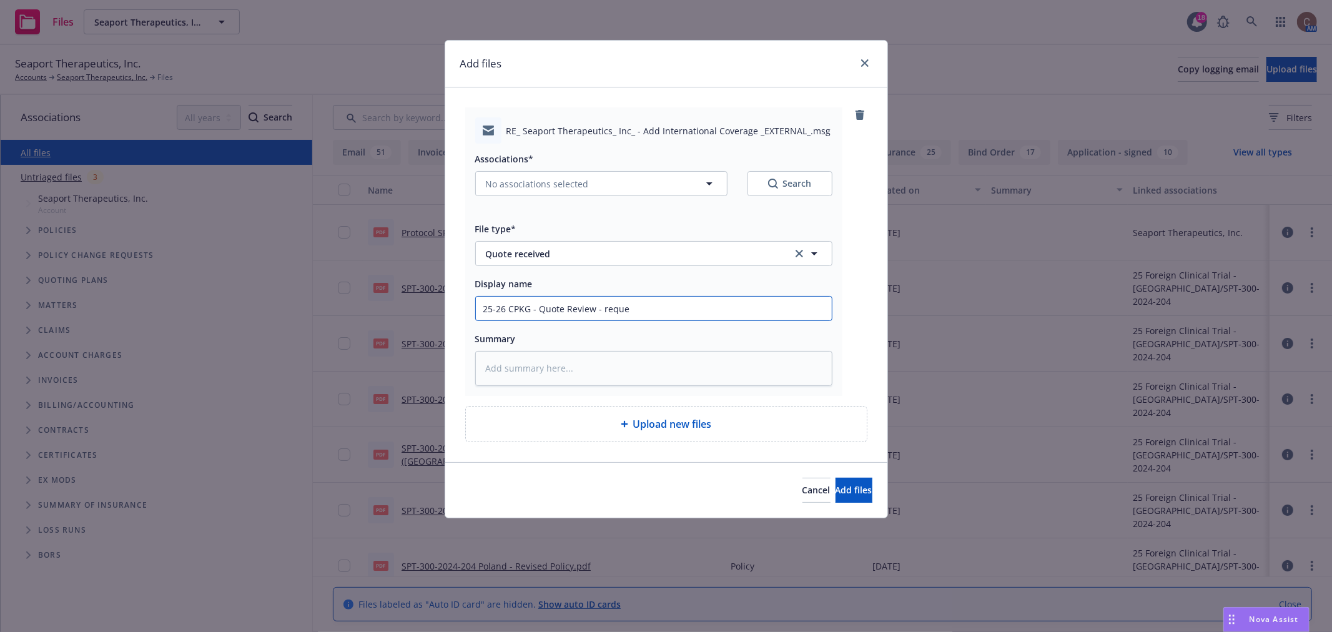
type textarea "x"
type input "25-26 CPKG - Quote Review - reques"
type textarea "x"
type input "25-26 CPKG - Quote Review - request"
type textarea "x"
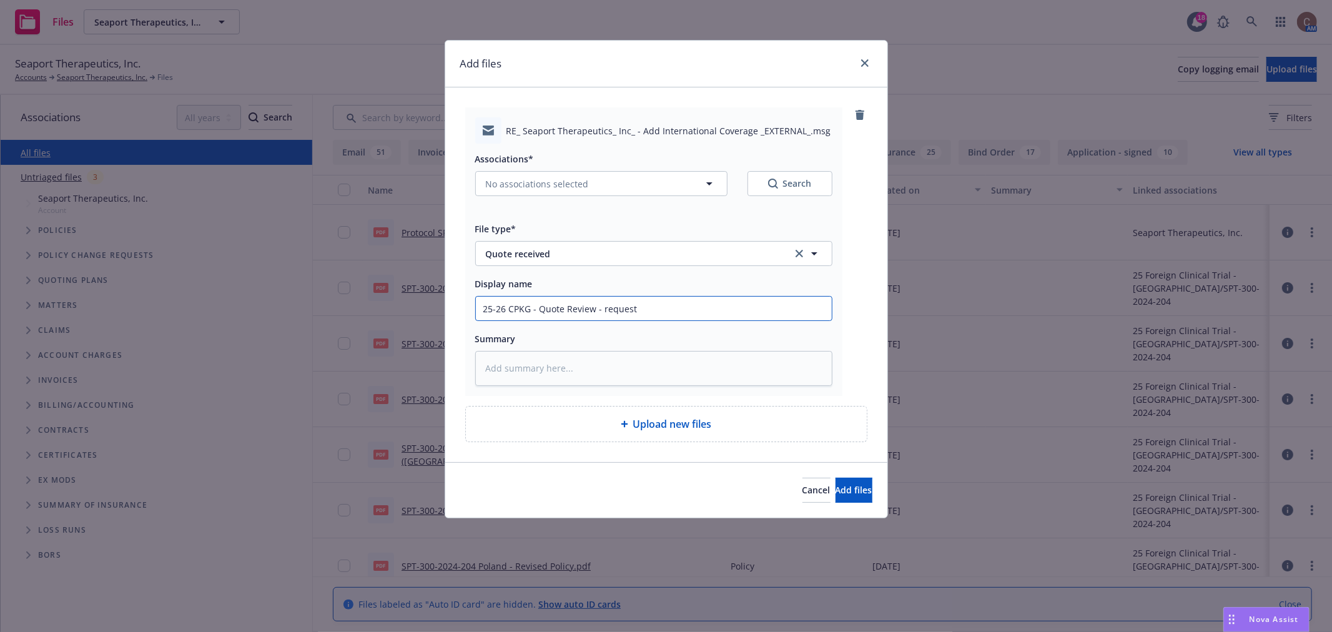
type input "25-26 CPKG - Quote Review - requeste"
type textarea "x"
type input "25-26 CPKG - Quote Review - request"
type textarea "x"
type input "25-26 CPKG - Quote Review - requesti"
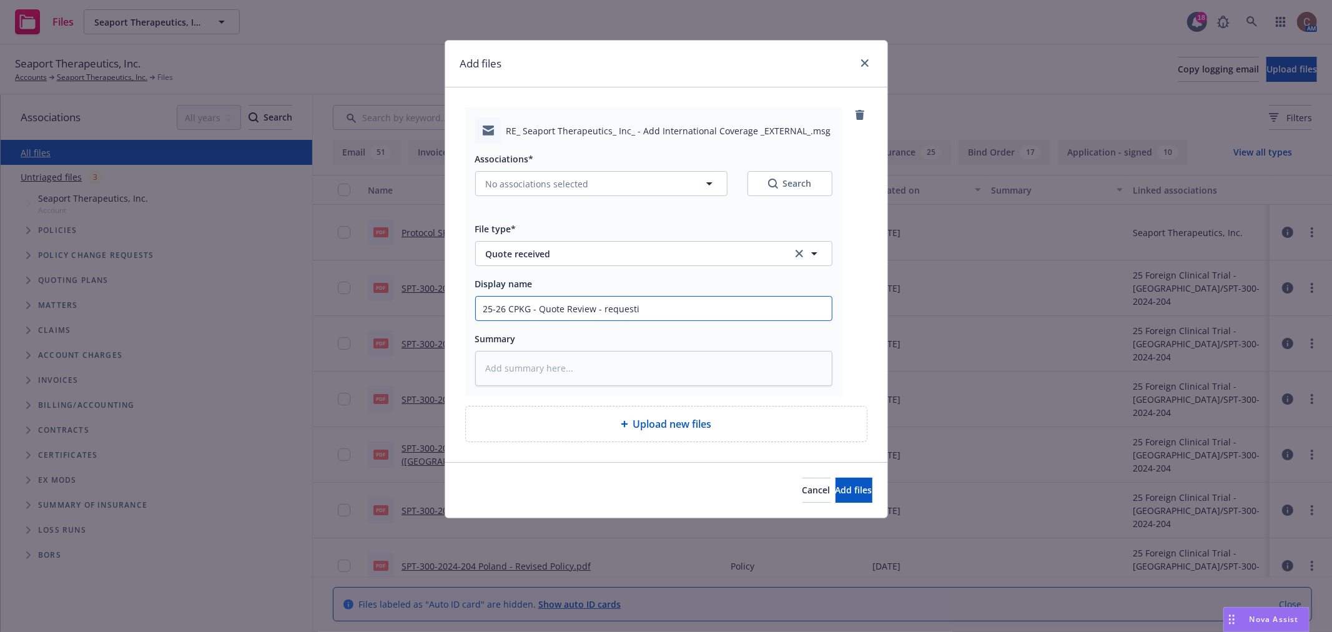
type textarea "x"
type input "25-26 CPKG - Quote Review - requestin"
type textarea "x"
type input "25-26 CPKG - Quote Review - requesting"
type textarea "x"
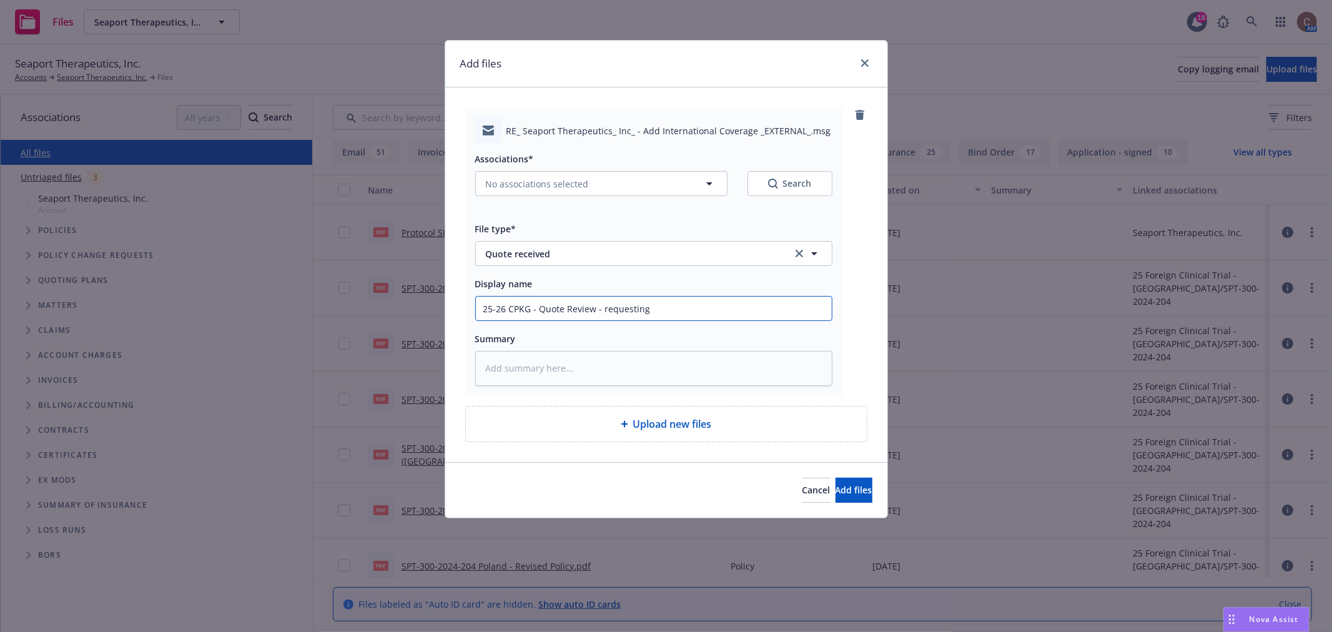
type input "25-26 CPKG - Quote Review - requesting"
type textarea "x"
type input "25-26 CPKG - Quote Review - requesting c"
type textarea "x"
type input "25-26 CPKG - Quote Review - requesting ch"
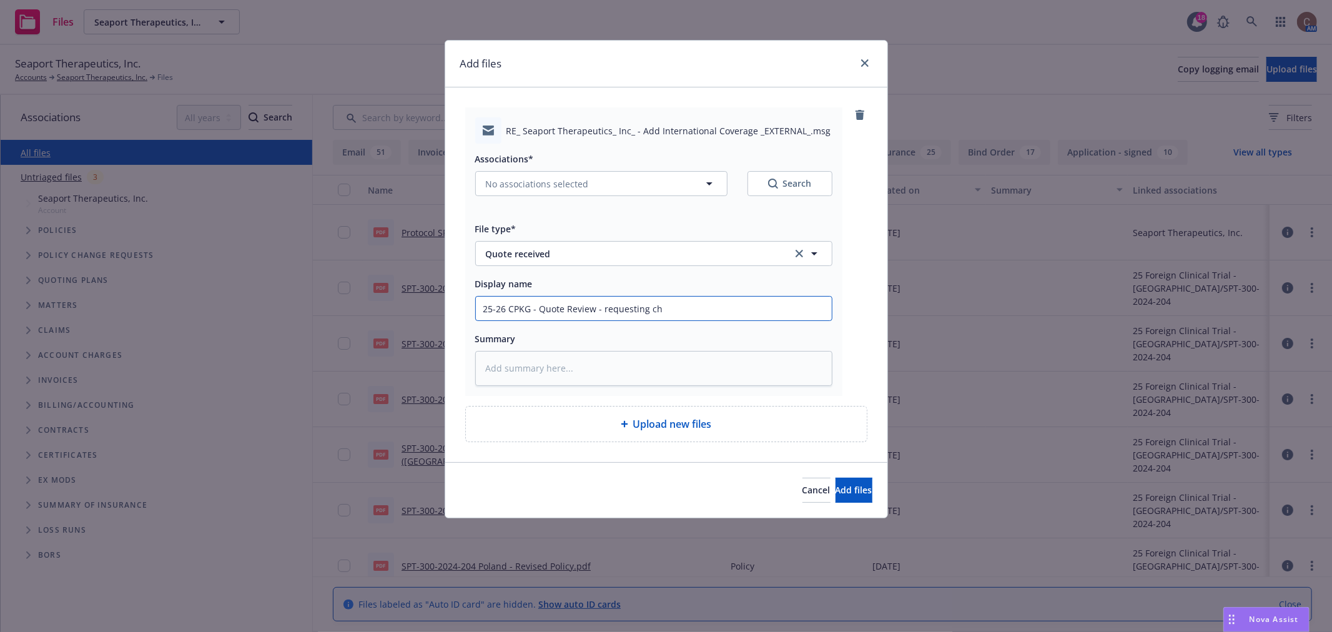
type textarea "x"
type input "25-26 CPKG - Quote Review - requesting cha"
type textarea "x"
type input "25-26 CPKG - Quote Review - requesting chan"
type textarea "x"
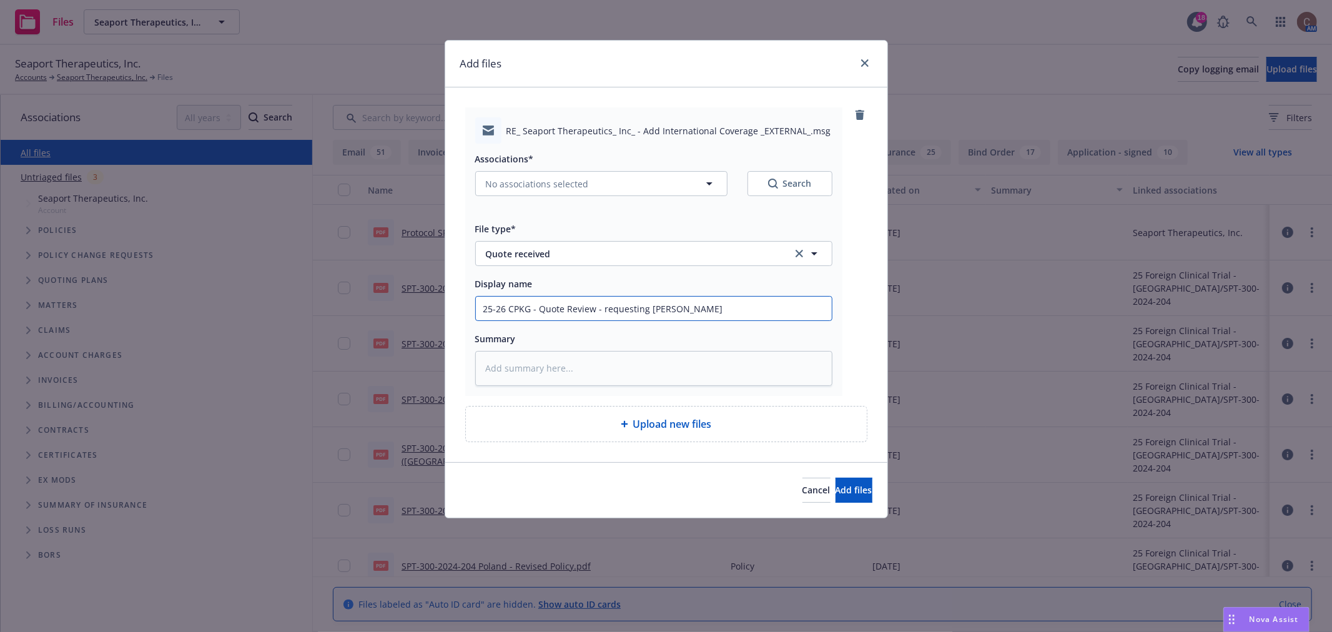
type input "25-26 CPKG - Quote Review - requesting chang"
type textarea "x"
type input "25-26 CPKG - Quote Review - requesting change"
type textarea "x"
type input "25-26 CPKG - Quote Review - requesting changes"
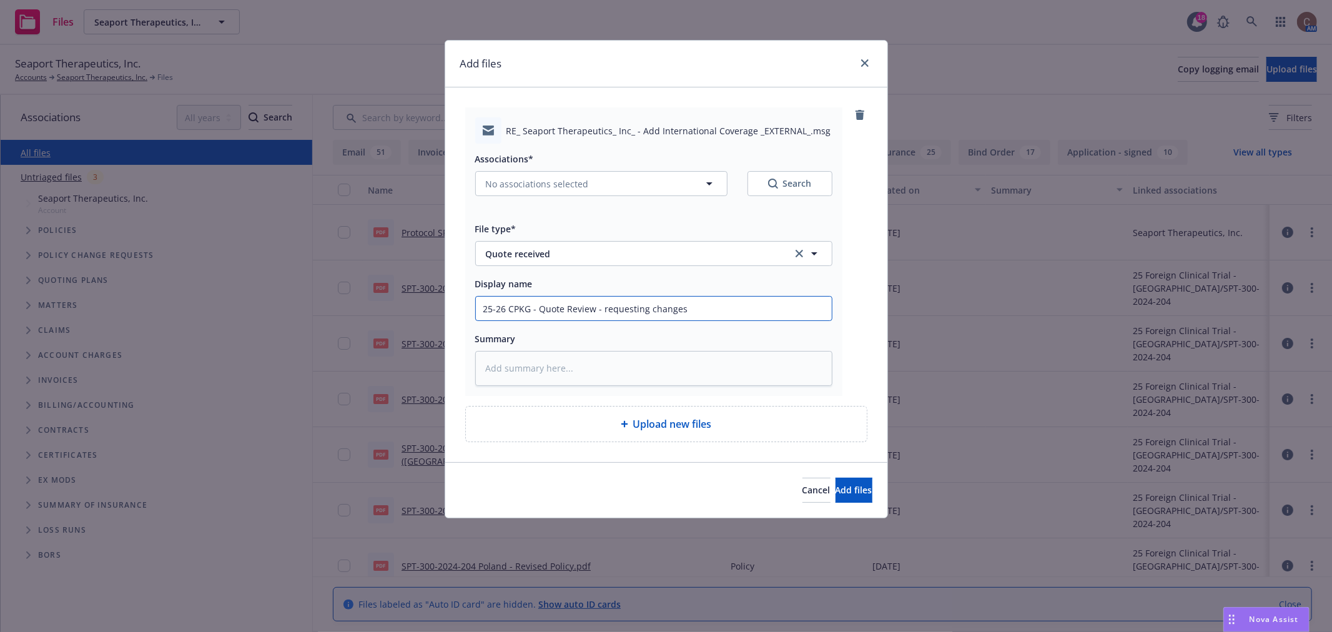
type textarea "x"
type input "25-26 CPKG - Quote Review - requesting changes/"
type textarea "x"
type input "25-26 CPKG - Quote Review - requesting changes/u"
type textarea "x"
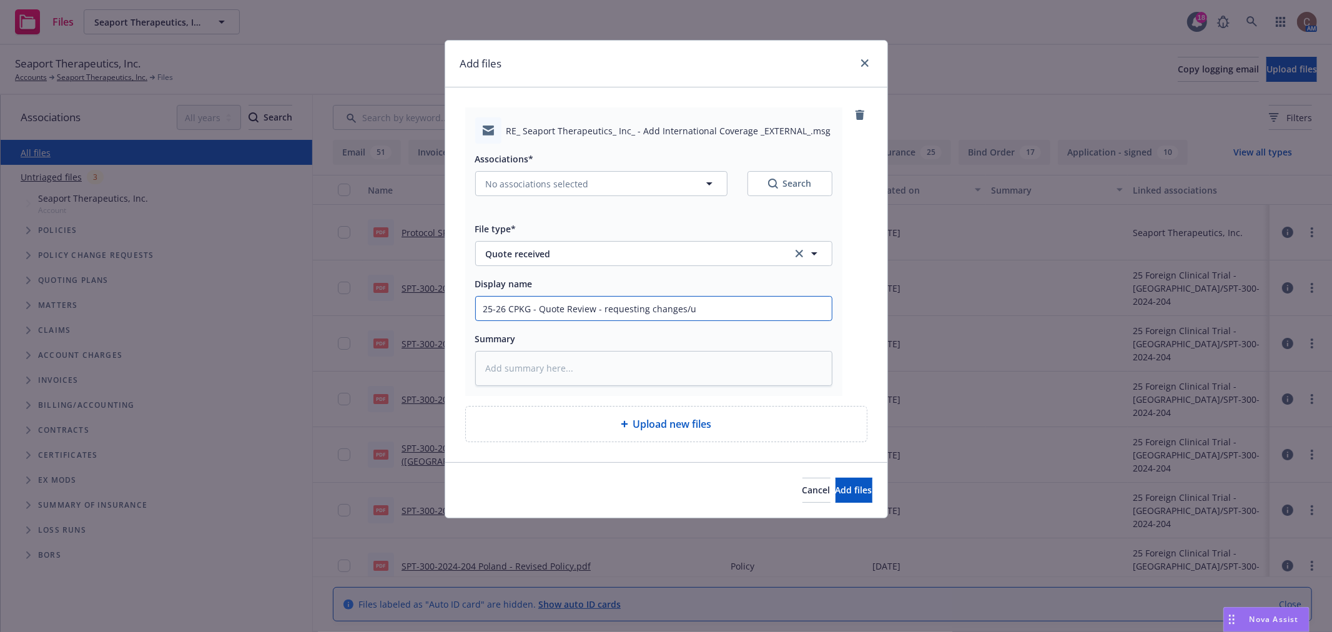
type input "25-26 CPKG - Quote Review - requesting changes/up"
type textarea "x"
type input "25-26 CPKG - Quote Review - requesting changes/upd"
type textarea "x"
type input "25-26 CPKG - Quote Review - requesting changes/upda"
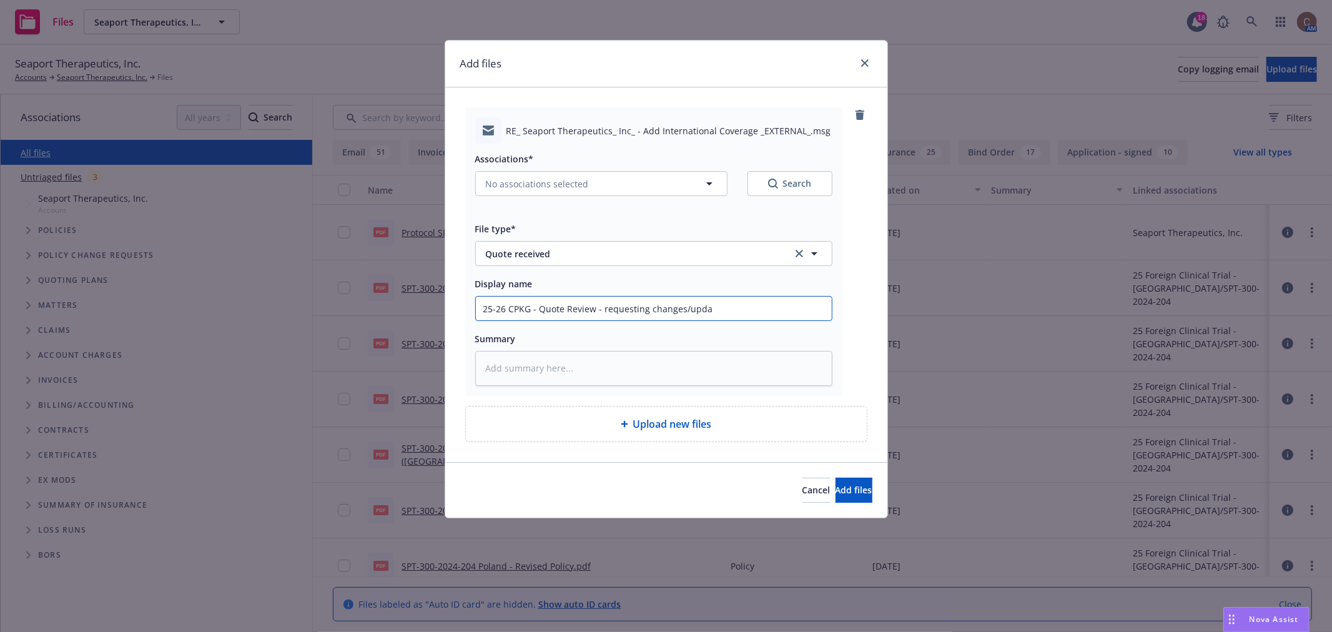
type textarea "x"
type input "25-26 CPKG - Quote Review - requesting changes/updat"
type textarea "x"
type input "25-26 CPKG - Quote Review - requesting changes/update"
type textarea "x"
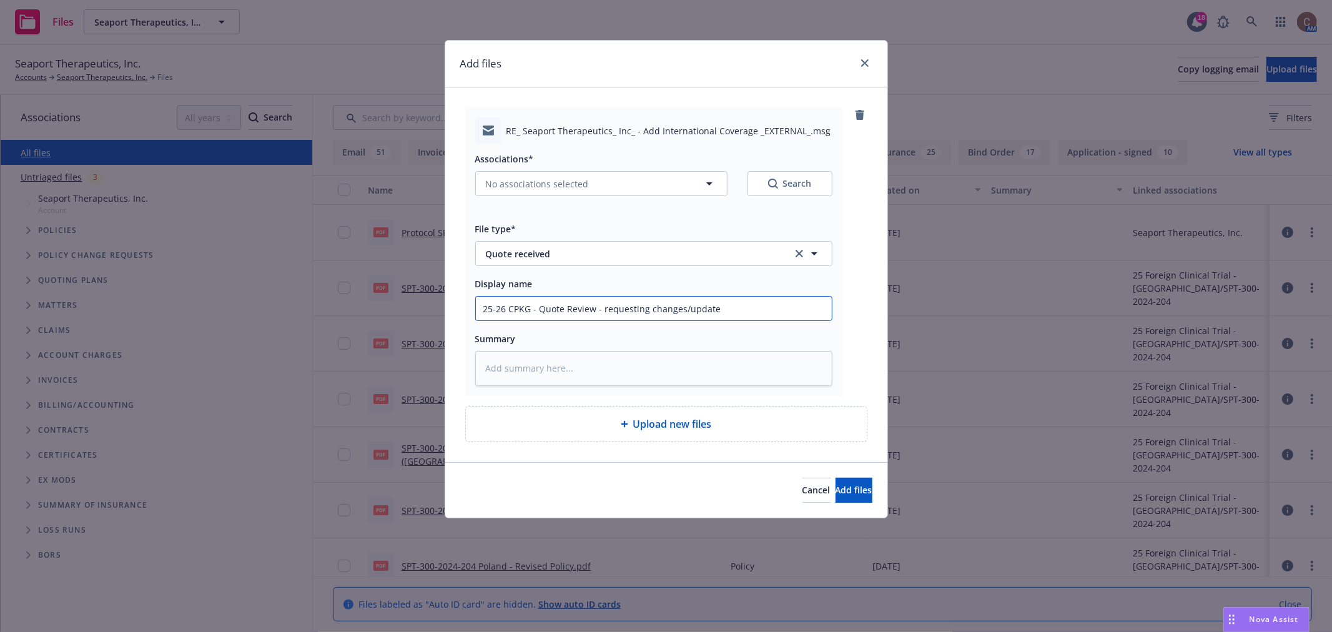
type input "25-26 CPKG - Quote Review - requesting changes/updates"
type textarea "x"
type input "25-26 CPKG - Quote Review - requesting changes/updates"
type textarea "x"
type input "25-26 CPKG - Quote Review - requesting changes/updates f"
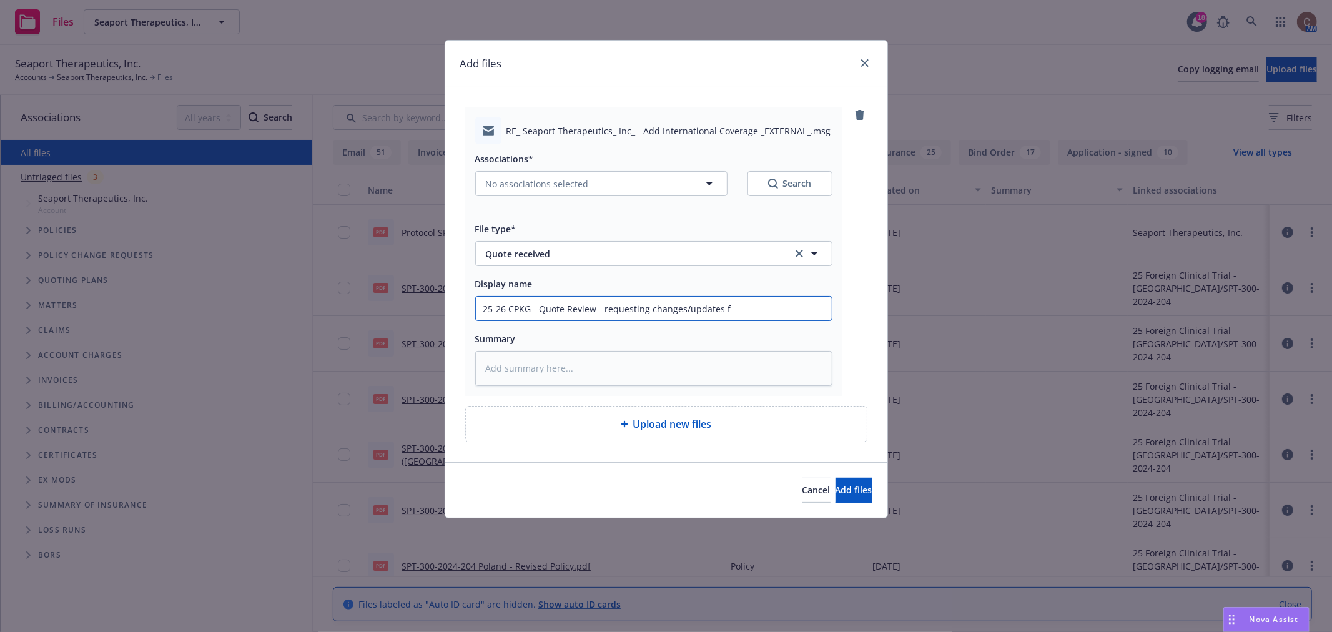
type textarea "x"
type input "25-26 CPKG - Quote Review - requesting changes/updates fro"
type textarea "x"
type input "25-26 CPKG - Quote Review - requesting changes/updates from"
type textarea "x"
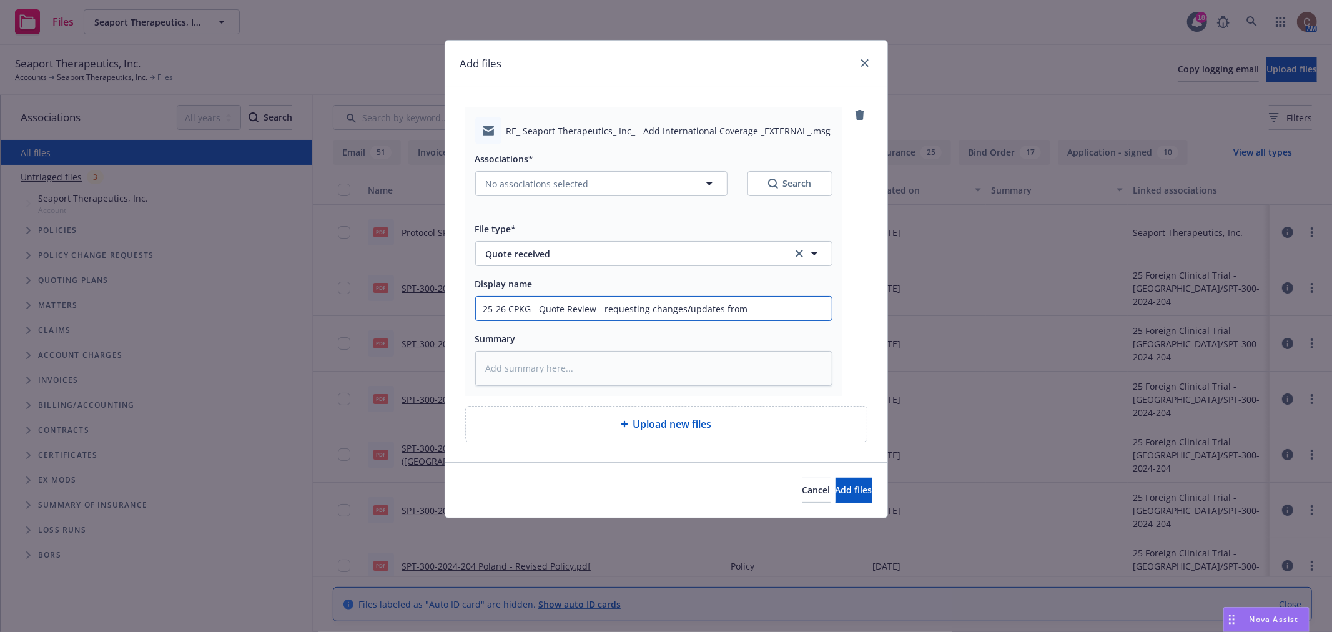
type input "25-26 CPKG - Quote Review - requesting changes/updates from"
type textarea "x"
type input "25-26 CPKG - Quote Review - requesting changes/updates from B"
type textarea "x"
type input "25-26 CPKG - Quote Review - requesting changes/updates from Be"
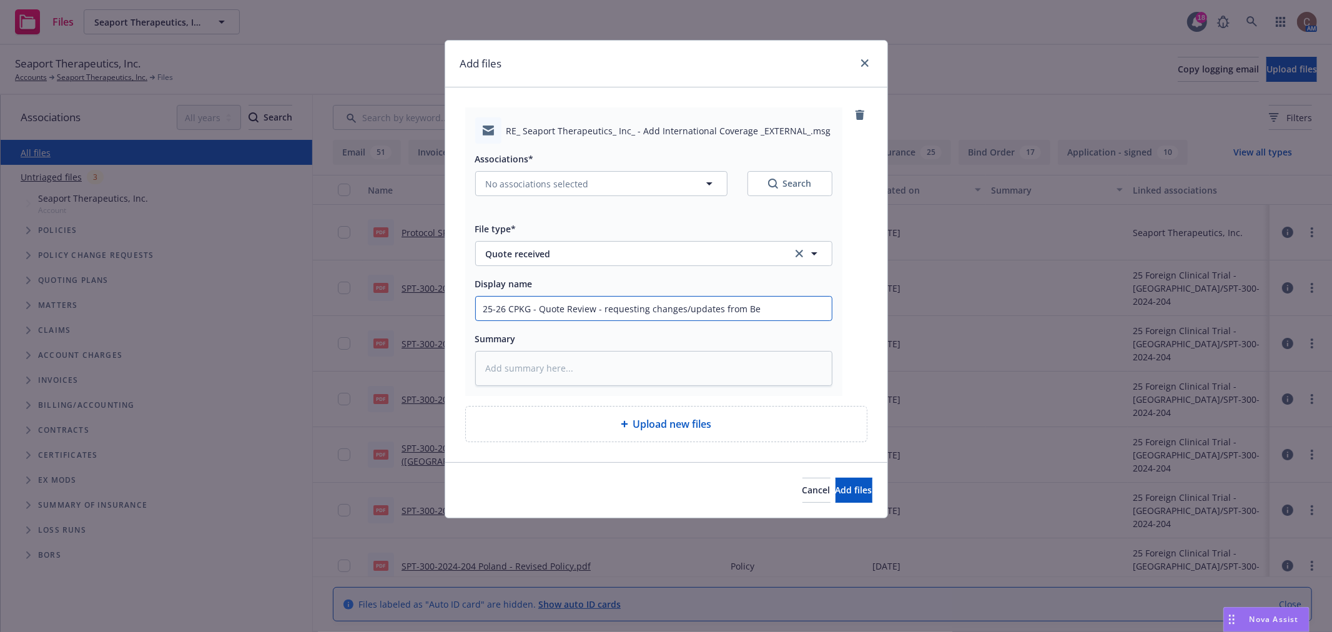
type textarea "x"
type input "25-26 CPKG - Quote Review - requesting changes/updates from Ber"
type textarea "x"
type input "25-26 CPKG - Quote Review - requesting changes/updates from Berk"
type textarea "x"
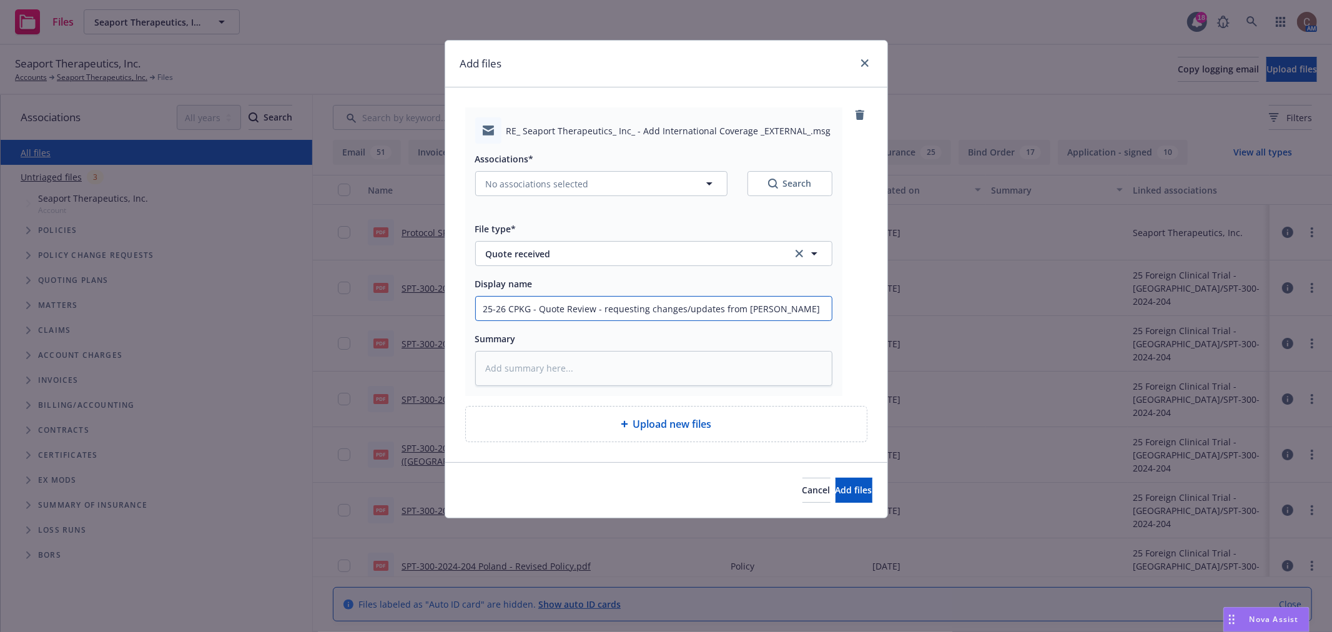
type input "25-26 CPKG - Quote Review - requesting changes/updates from Berke"
type textarea "x"
type input "25-26 CPKG - Quote Review - requesting changes/updates from Berkel"
type textarea "x"
type input "25-26 CPKG - Quote Review - requesting changes/updates from Berkely"
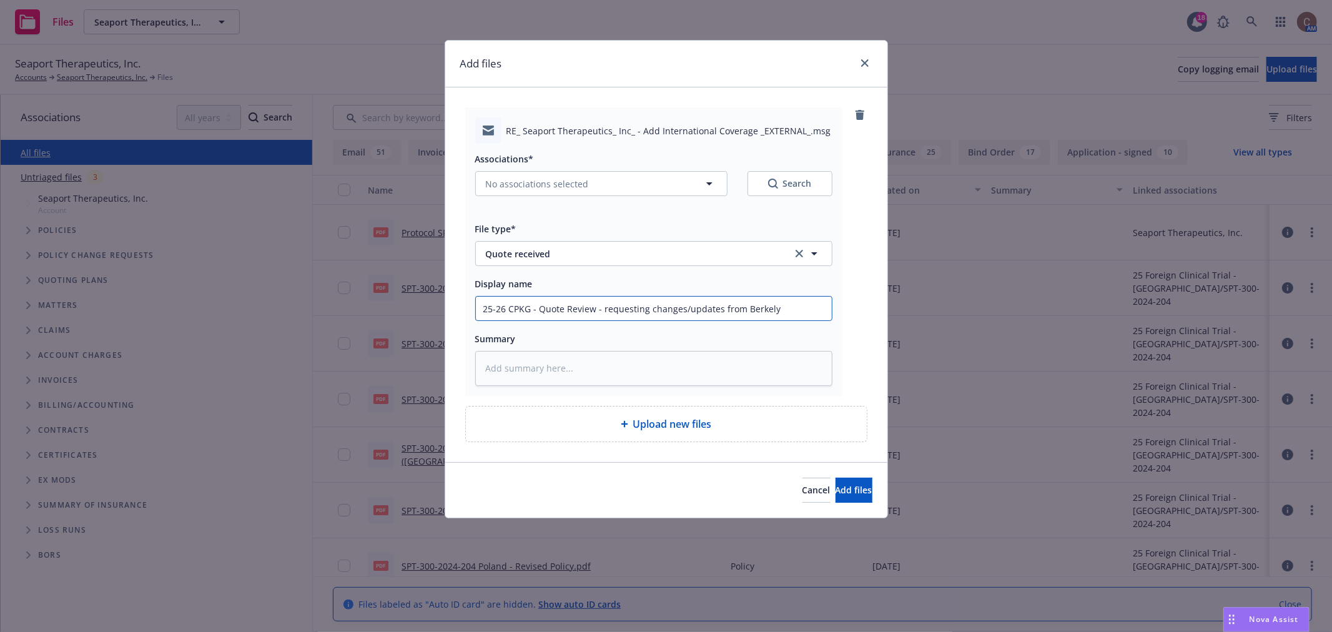
type textarea "x"
type input "25-26 CPKG - Quote Review - requesting changes/updates from Berkely"
click at [766, 309] on input "25-26 CPKG - Quote Review - requesting changes/updates from Berkely" at bounding box center [654, 309] width 356 height 24
click at [771, 308] on input "25-26 CPKG - Quote Review - requesting changes/updates from Berkely" at bounding box center [654, 309] width 356 height 24
click at [766, 308] on input "25-26 CPKG - Quote Review - requesting changes/updates from Berkely" at bounding box center [654, 309] width 356 height 24
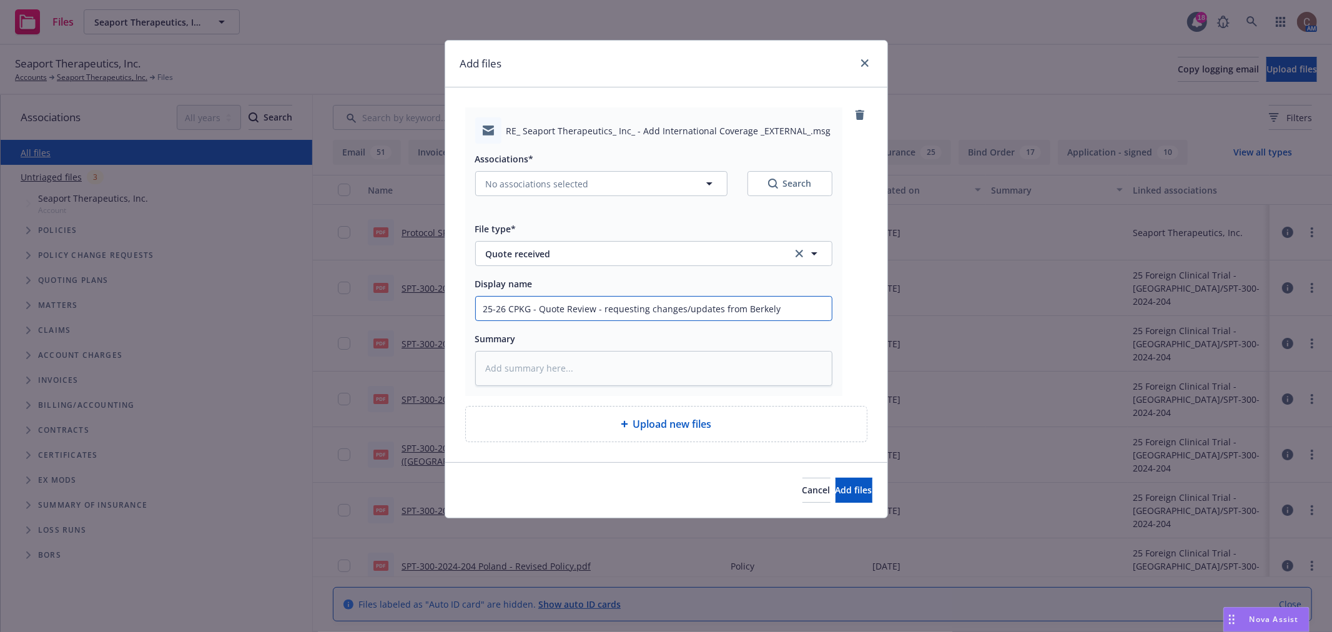
click at [771, 307] on input "25-26 CPKG - Quote Review - requesting changes/updates from Berkely" at bounding box center [654, 309] width 356 height 24
click at [765, 310] on input "25-26 CPKG - Quote Review - requesting changes/updates from Berkely" at bounding box center [654, 309] width 356 height 24
click at [768, 309] on input "25-26 CPKG - Quote Review - requesting changes/updates from Berkely" at bounding box center [654, 309] width 356 height 24
type textarea "x"
type input "25-26 CPKG - Quote Review - requesting changes/updates from Berkeley"
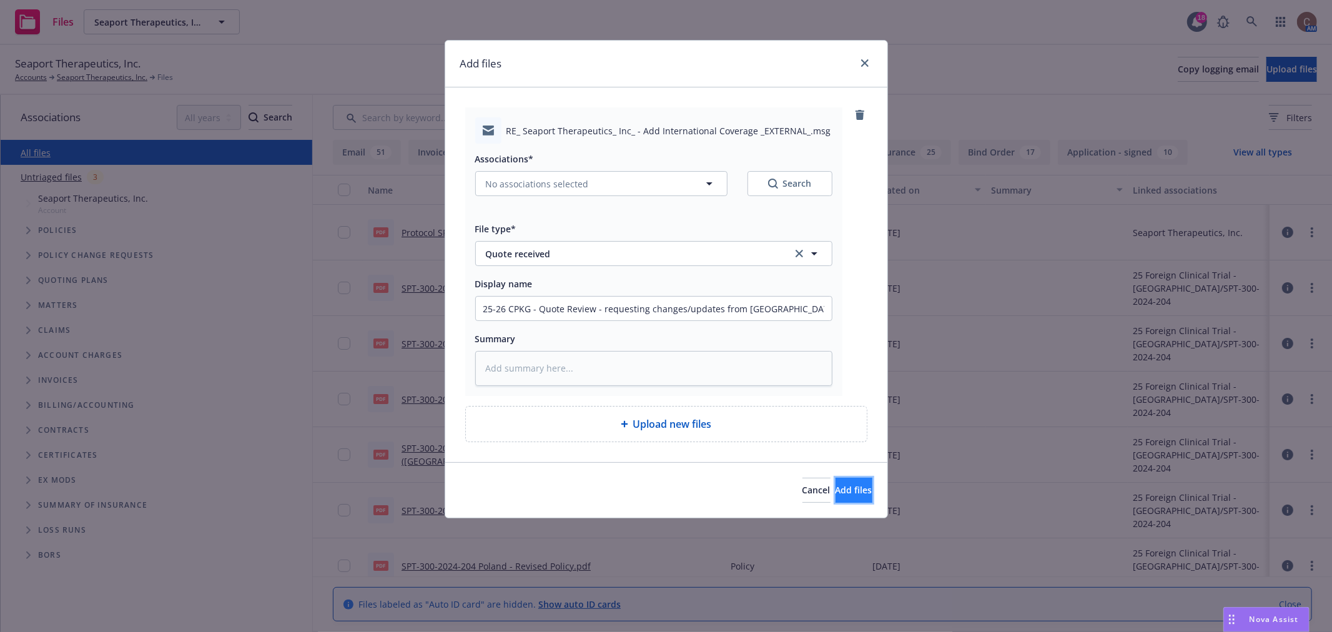
click at [850, 485] on span "Add files" at bounding box center [854, 490] width 37 height 12
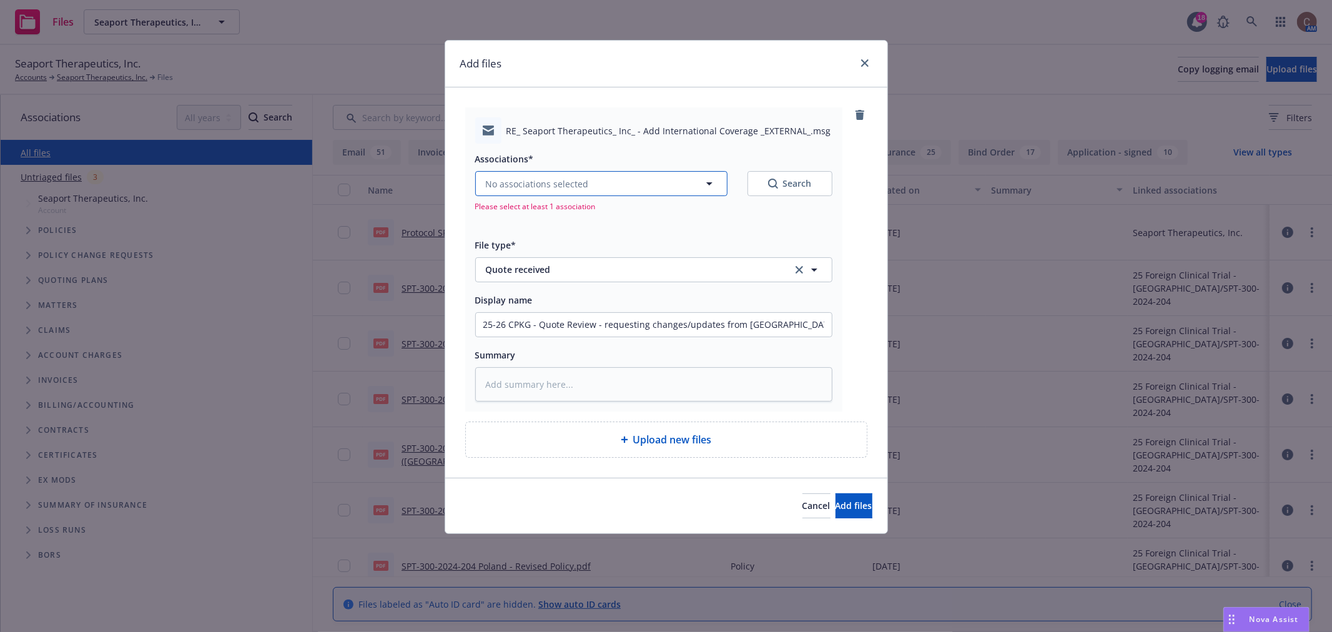
click at [588, 185] on button "No associations selected" at bounding box center [601, 183] width 252 height 25
type textarea "x"
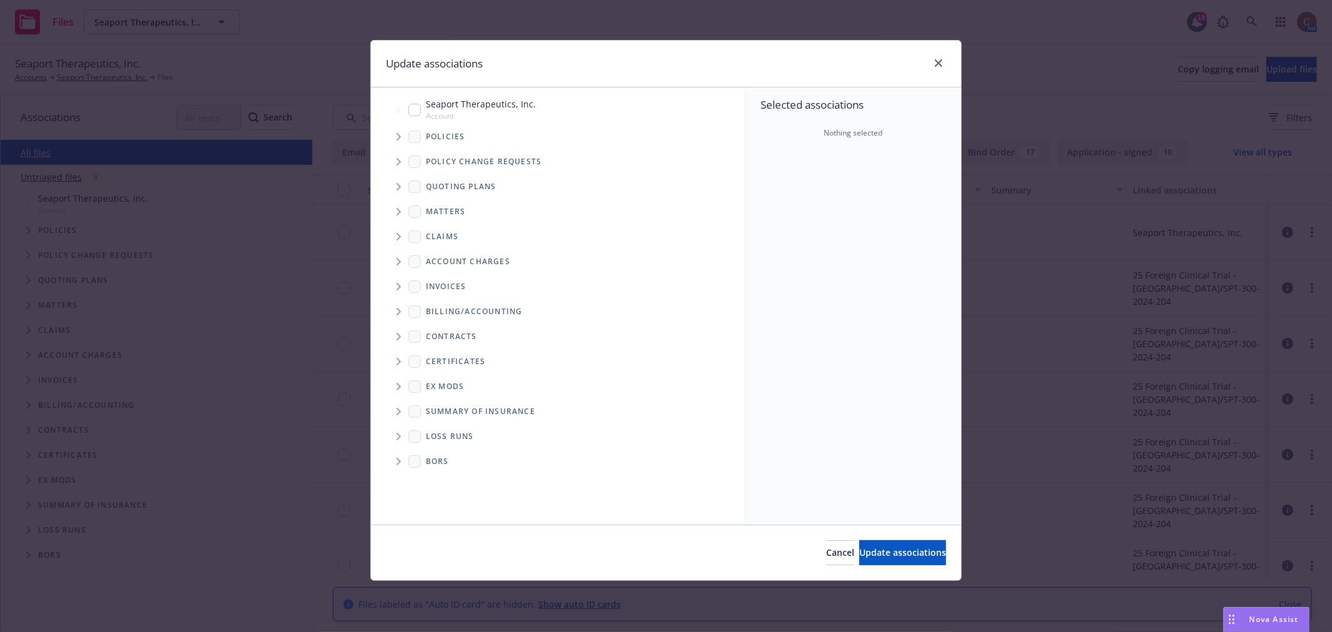
click at [405, 185] on span "Tree Example" at bounding box center [399, 187] width 20 height 20
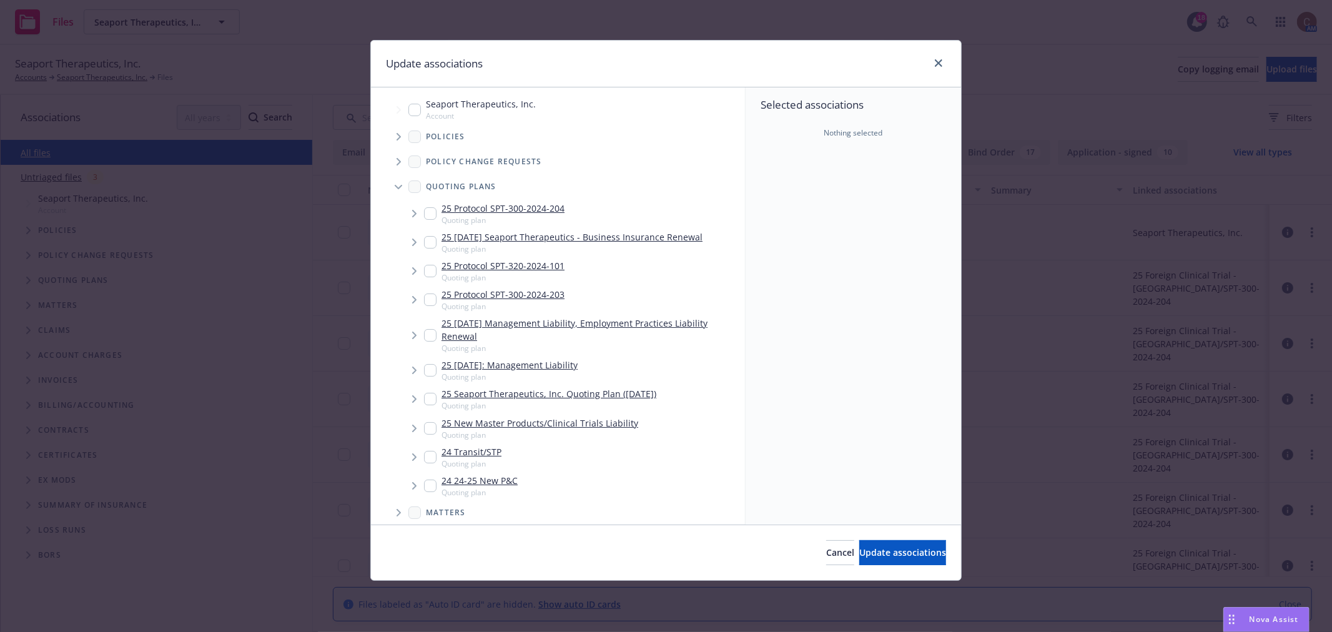
click at [432, 242] on input "Tree Example" at bounding box center [430, 242] width 12 height 12
checkbox input "true"
click at [851, 540] on div "Cancel Update associations" at bounding box center [666, 553] width 590 height 56
click at [860, 548] on span "Update associations" at bounding box center [903, 553] width 87 height 12
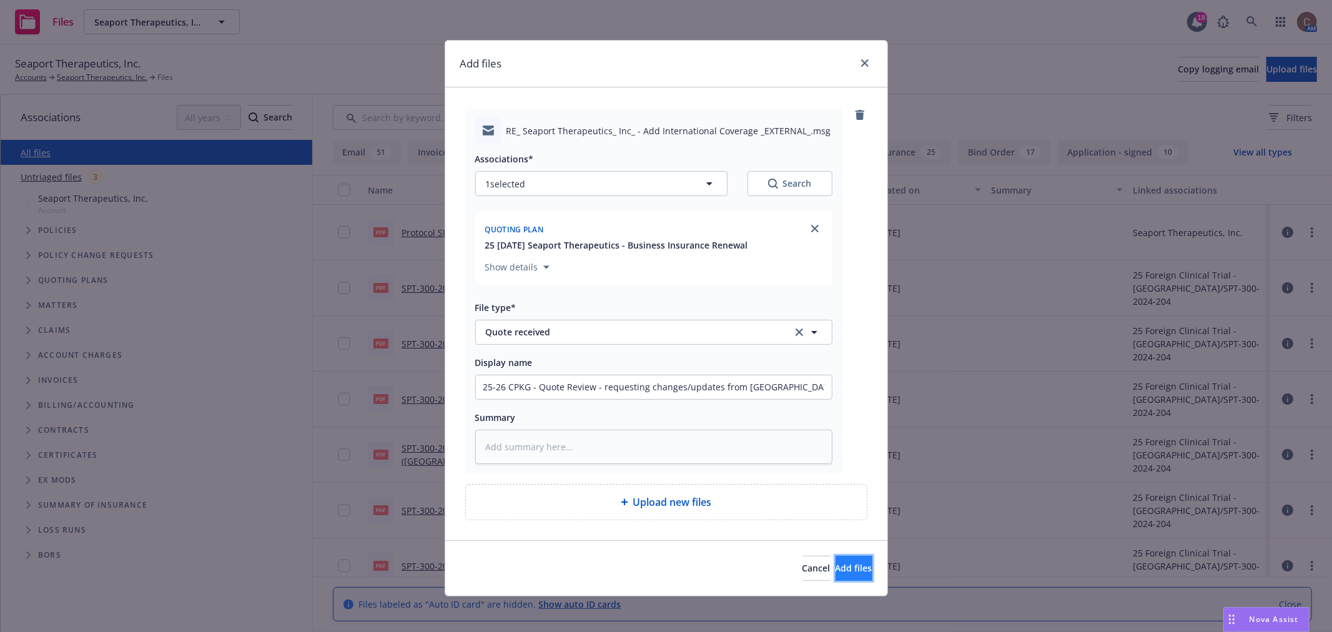
click at [836, 574] on span "Add files" at bounding box center [854, 568] width 37 height 12
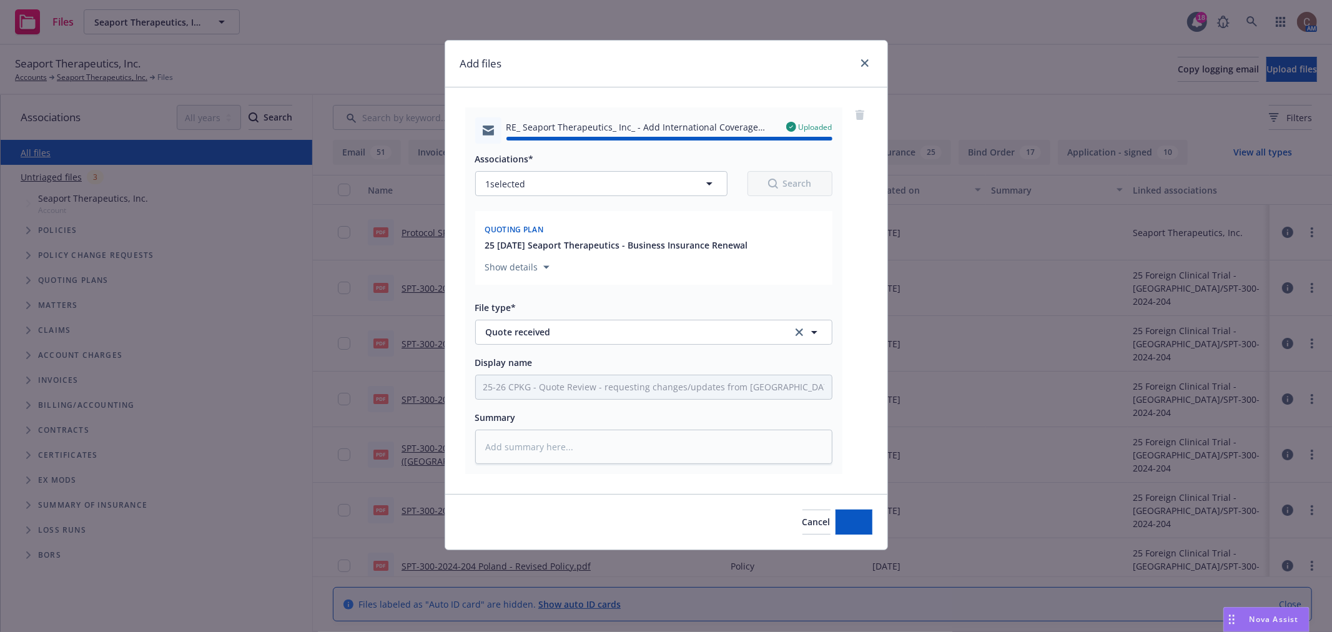
type textarea "x"
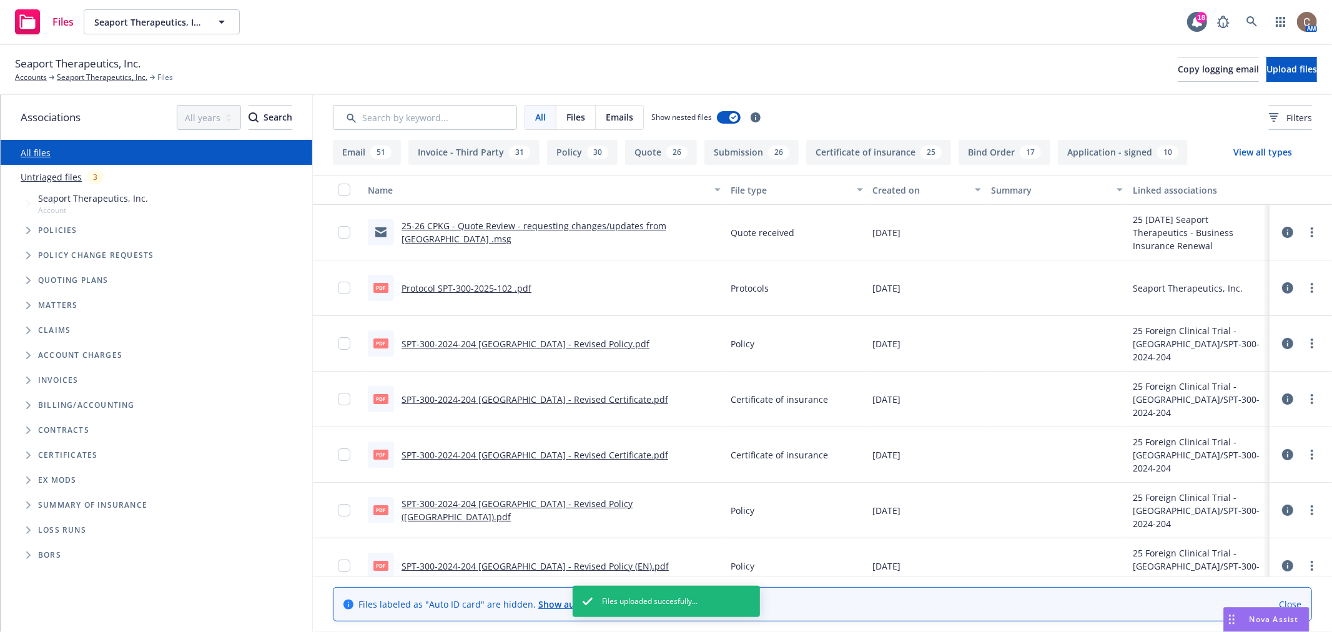
click at [502, 42] on div "Files Seaport Therapeutics, Inc. Seaport Therapeutics, Inc. 18 AM" at bounding box center [666, 22] width 1332 height 45
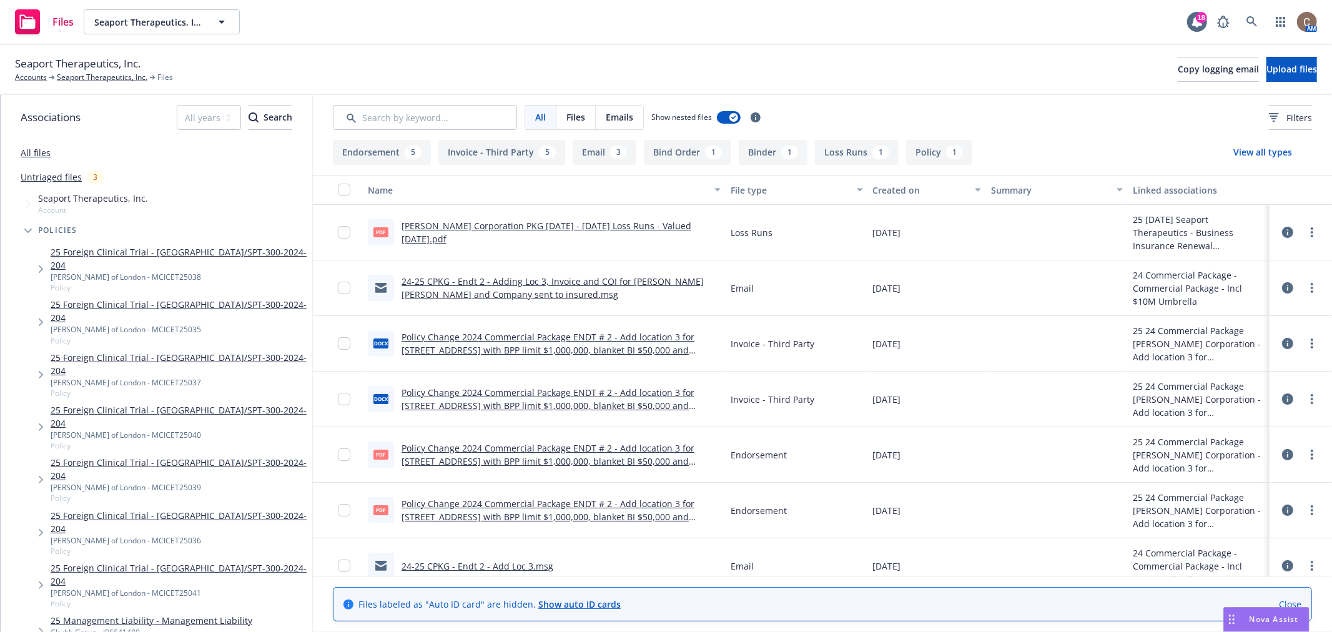
click at [371, 152] on button "Endorsement 5" at bounding box center [382, 152] width 98 height 25
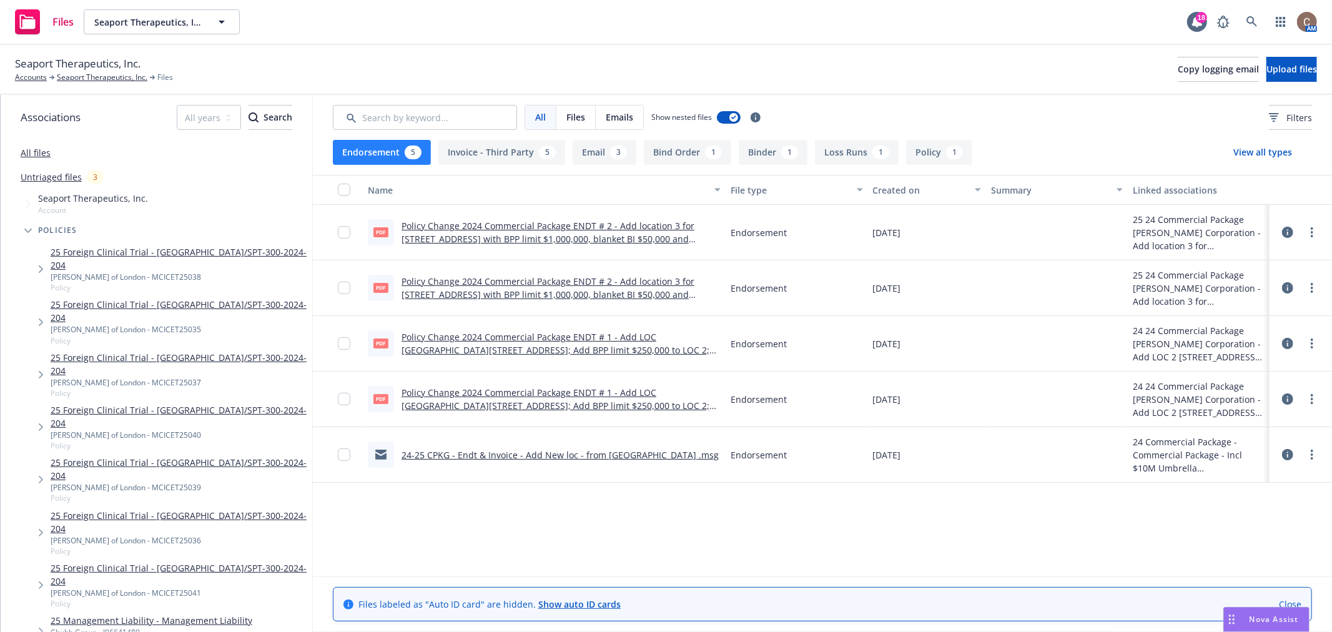
click at [608, 238] on link "Policy Change 2024 Commercial Package ENDT # 2 - Add location 3 for [STREET_ADD…" at bounding box center [548, 245] width 293 height 51
